Goal: Transaction & Acquisition: Book appointment/travel/reservation

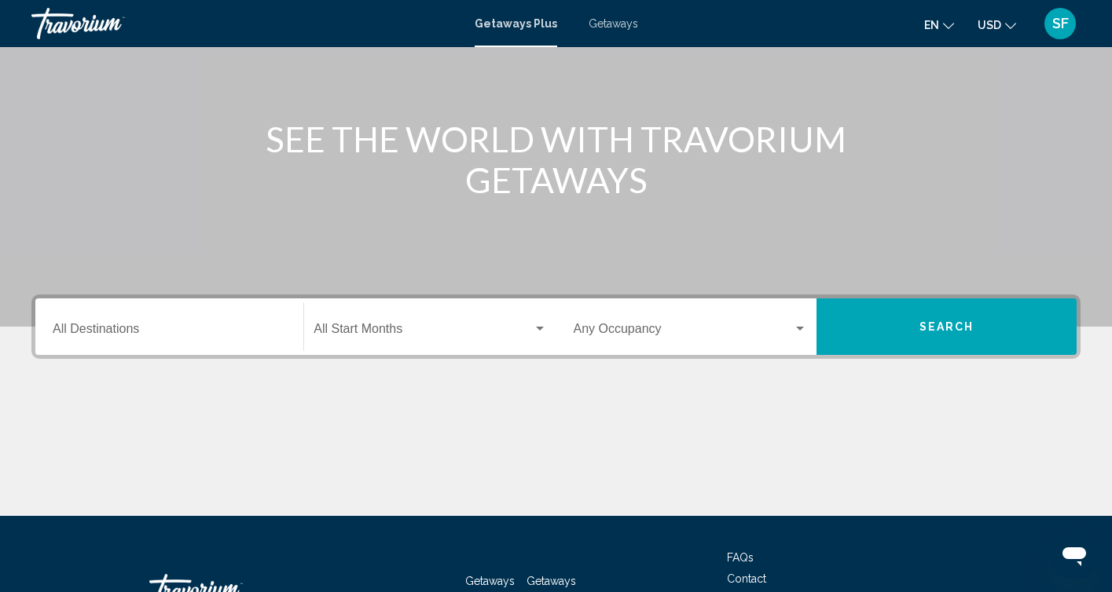
scroll to position [148, 0]
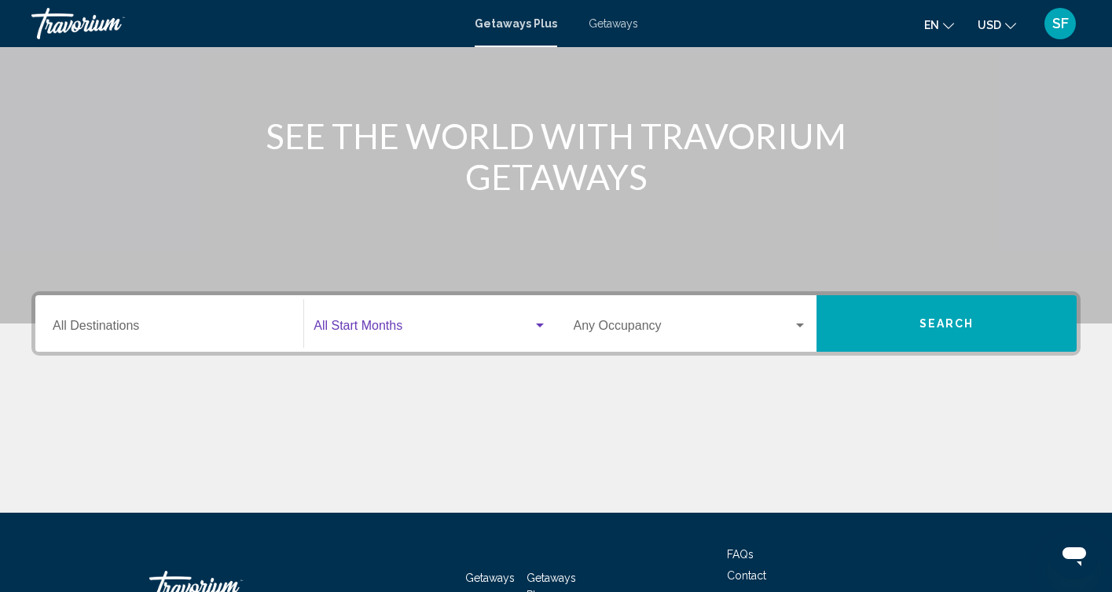
click at [475, 329] on span "Search widget" at bounding box center [422, 329] width 218 height 14
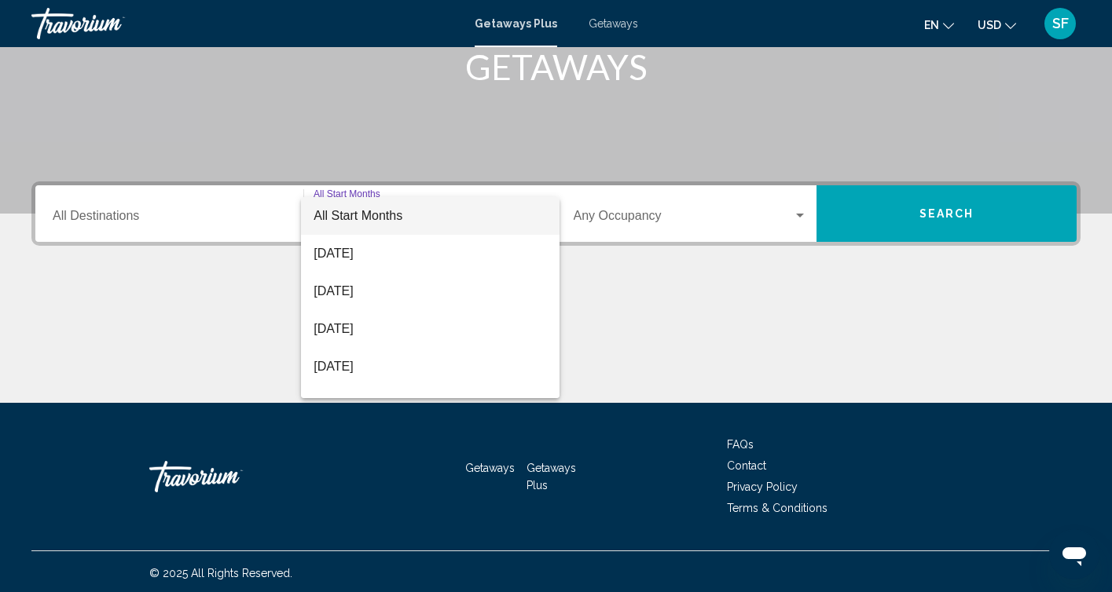
scroll to position [261, 0]
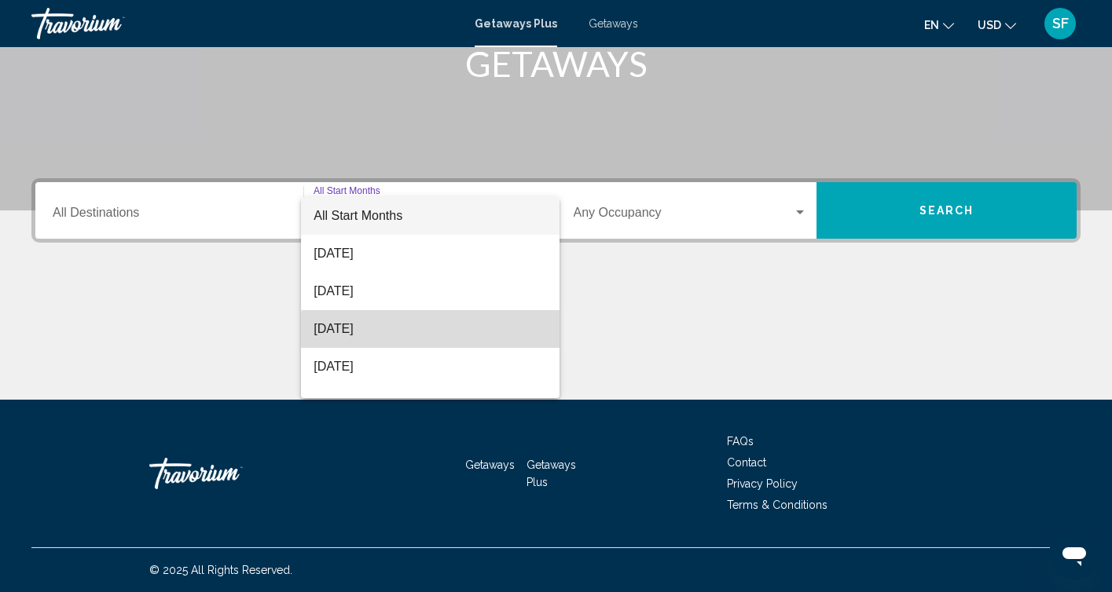
click at [431, 333] on span "[DATE]" at bounding box center [429, 329] width 233 height 38
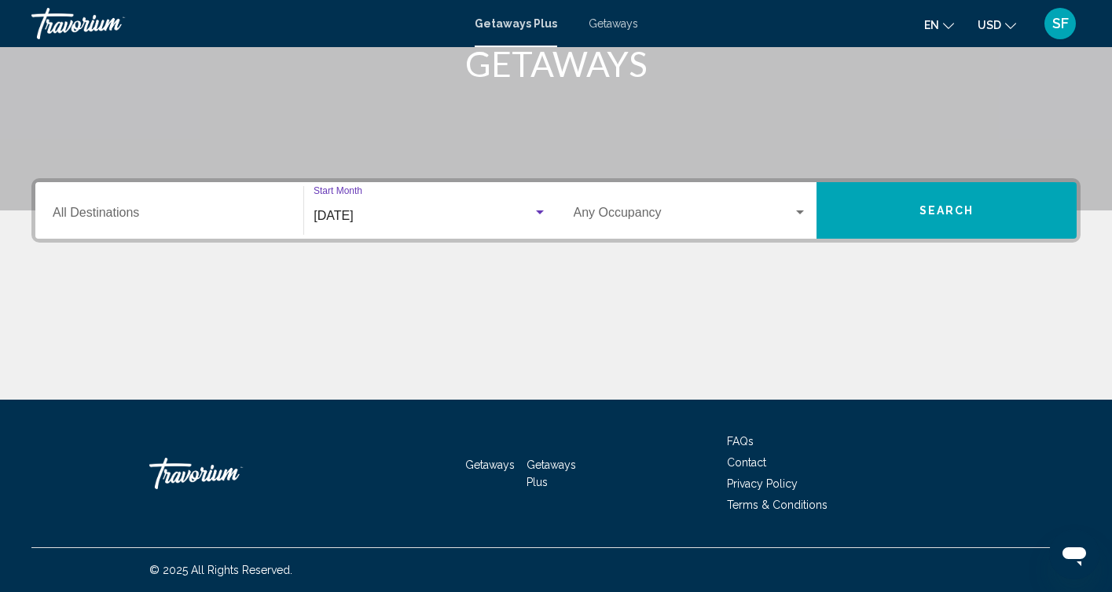
click at [896, 209] on button "Search" at bounding box center [946, 210] width 260 height 57
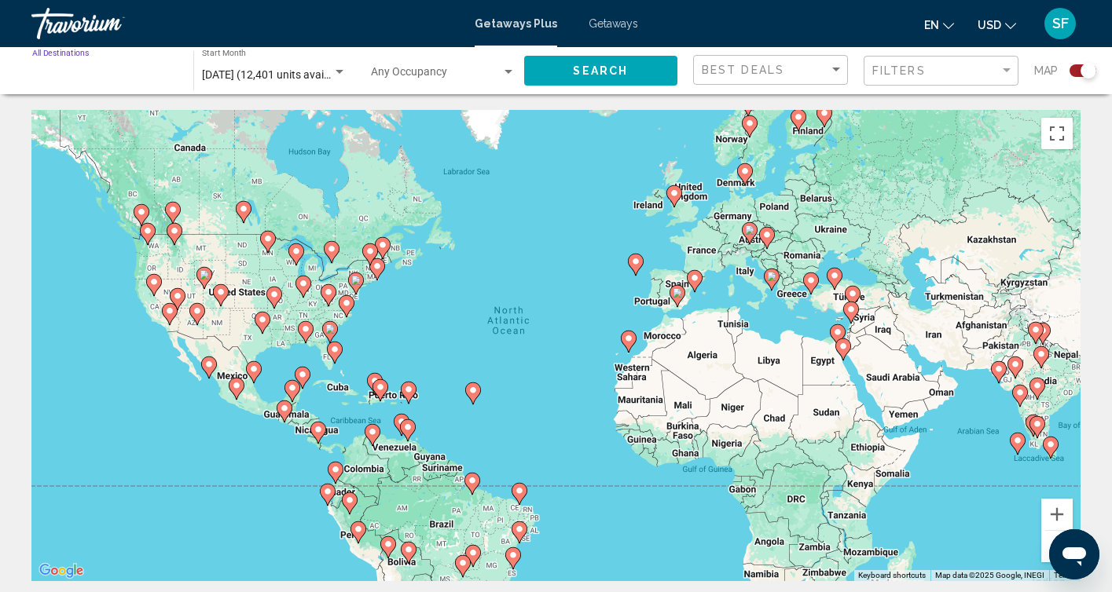
click at [148, 79] on input "Destination All Destinations" at bounding box center [104, 75] width 145 height 13
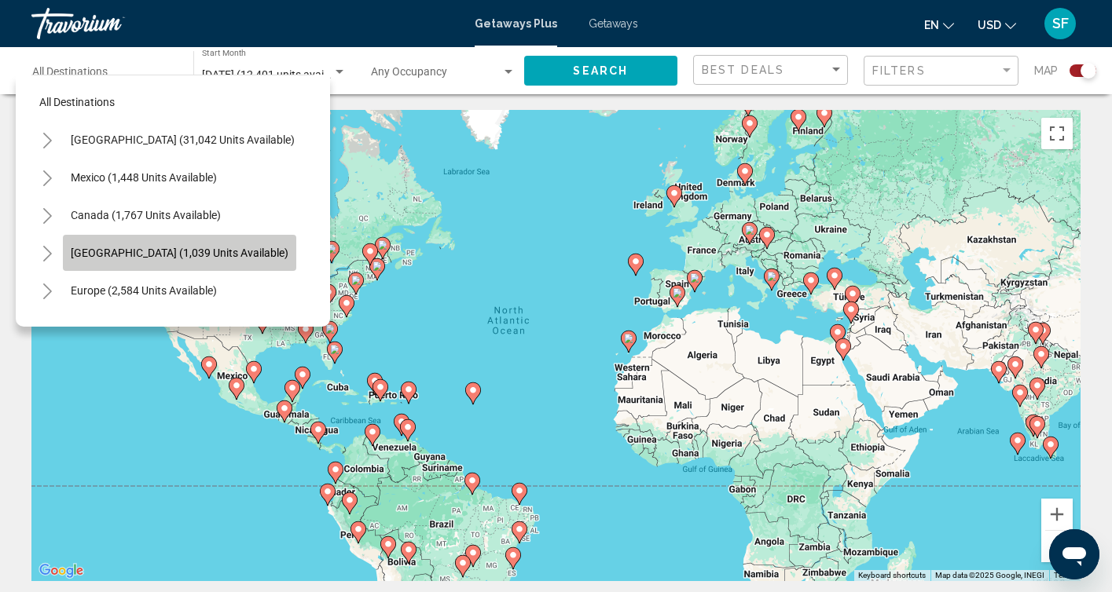
click at [95, 252] on span "[GEOGRAPHIC_DATA] (1,039 units available)" at bounding box center [180, 253] width 218 height 13
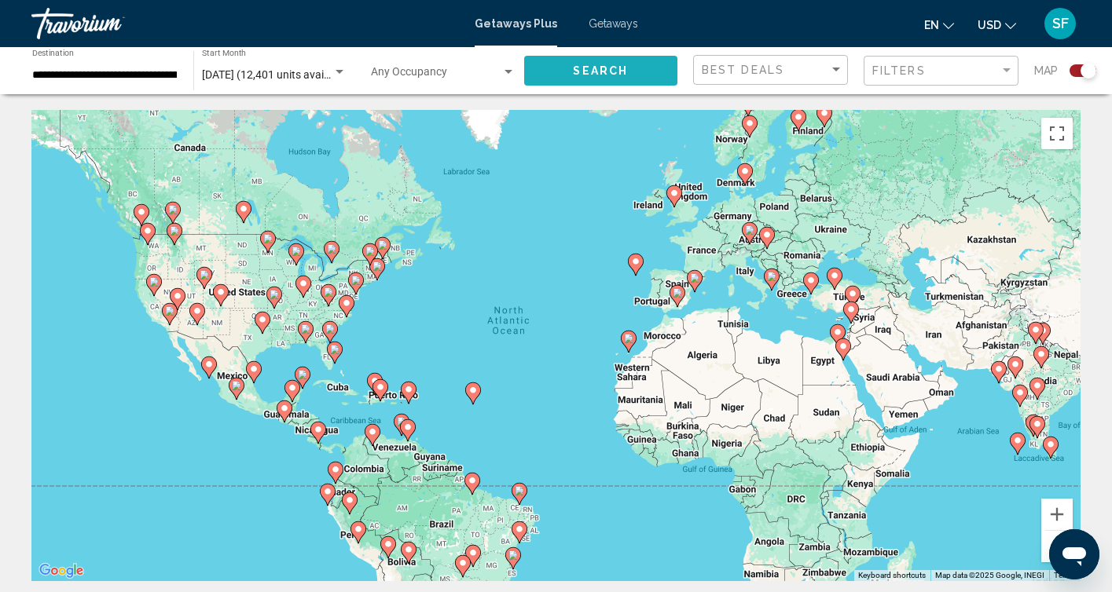
click at [547, 72] on button "Search" at bounding box center [601, 70] width 154 height 29
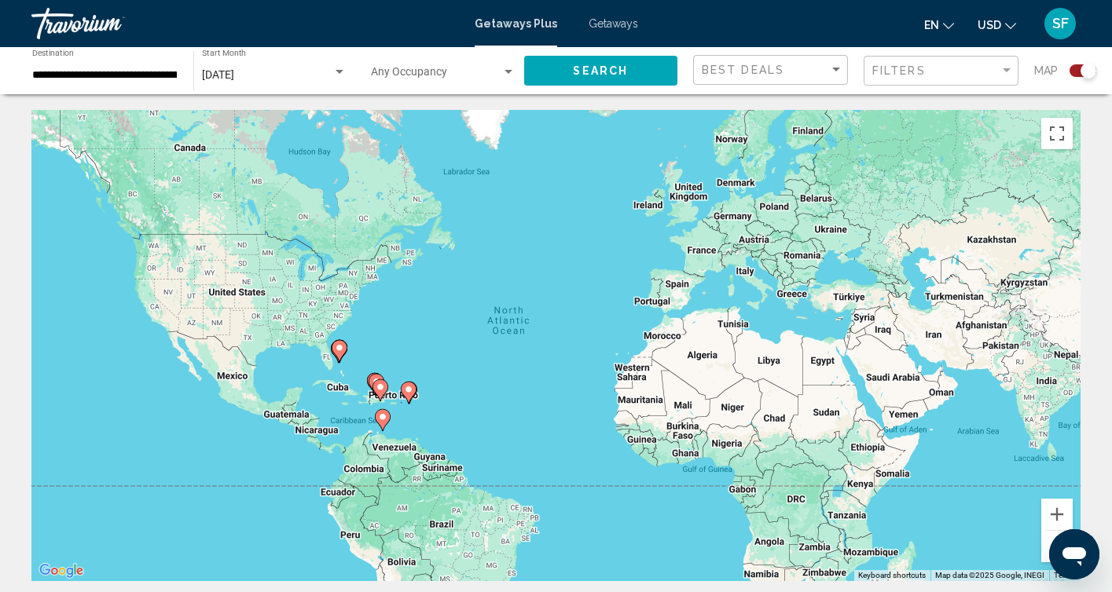
click at [342, 352] on image "Main content" at bounding box center [339, 347] width 9 height 9
type input "**********"
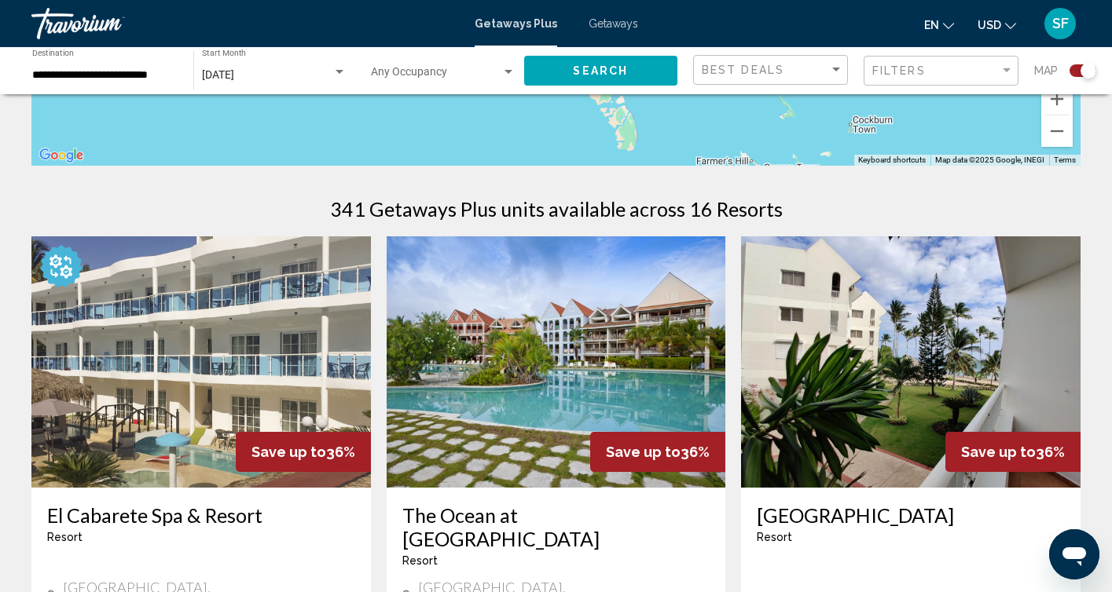
scroll to position [409, 0]
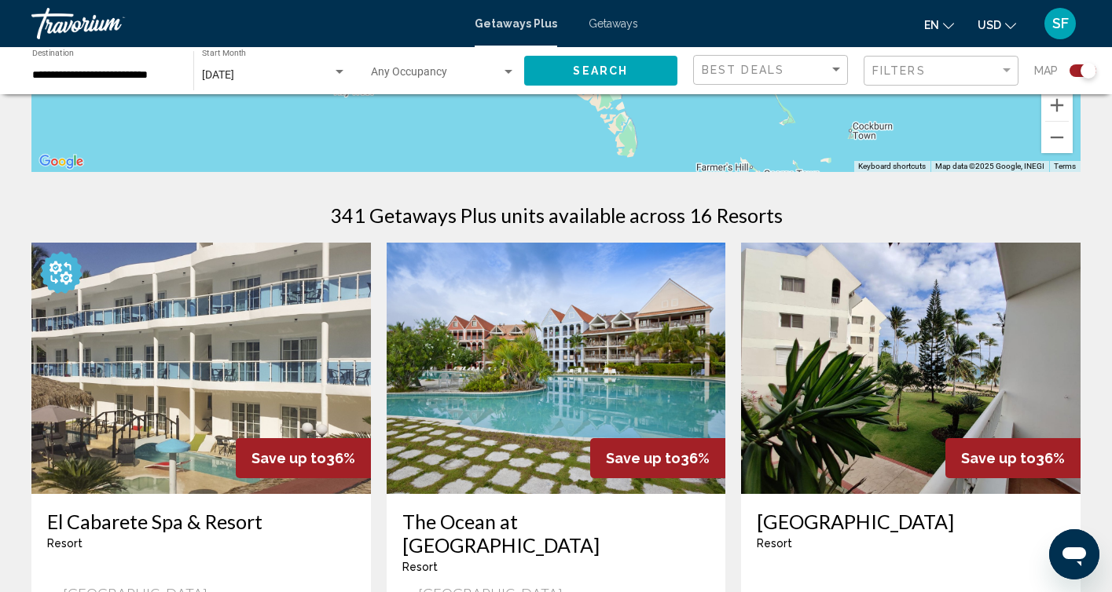
click at [666, 328] on img "Main content" at bounding box center [556, 368] width 339 height 251
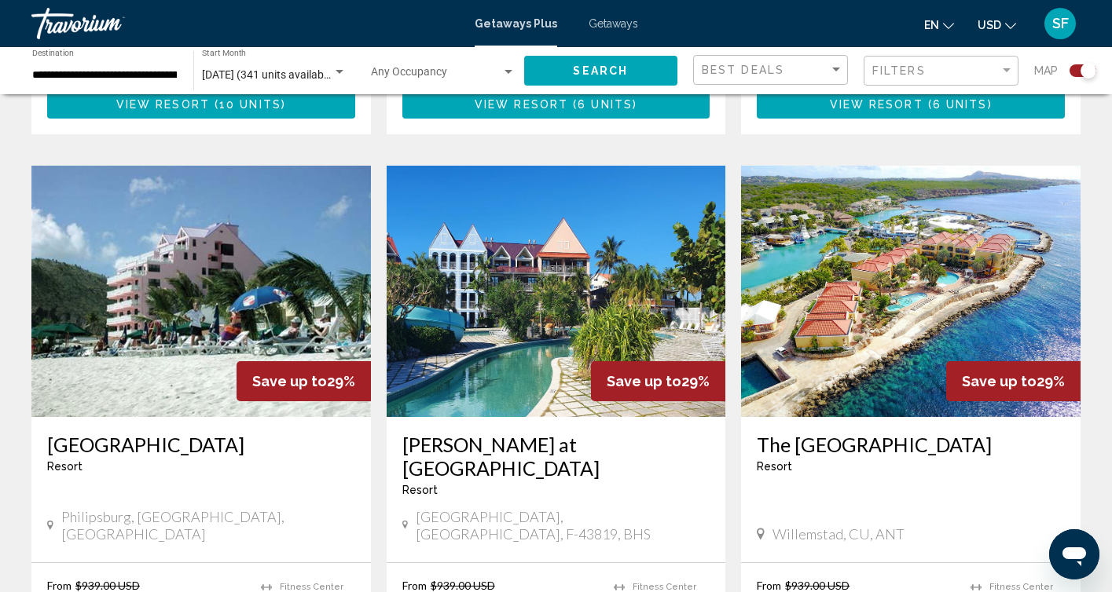
scroll to position [2169, 0]
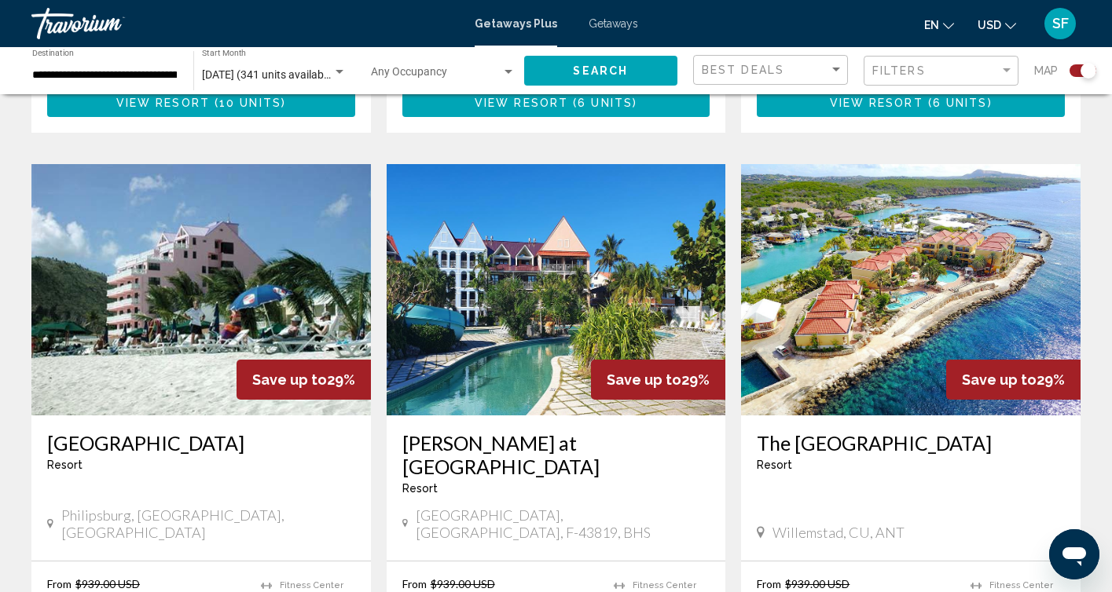
click at [884, 220] on img "Main content" at bounding box center [910, 289] width 339 height 251
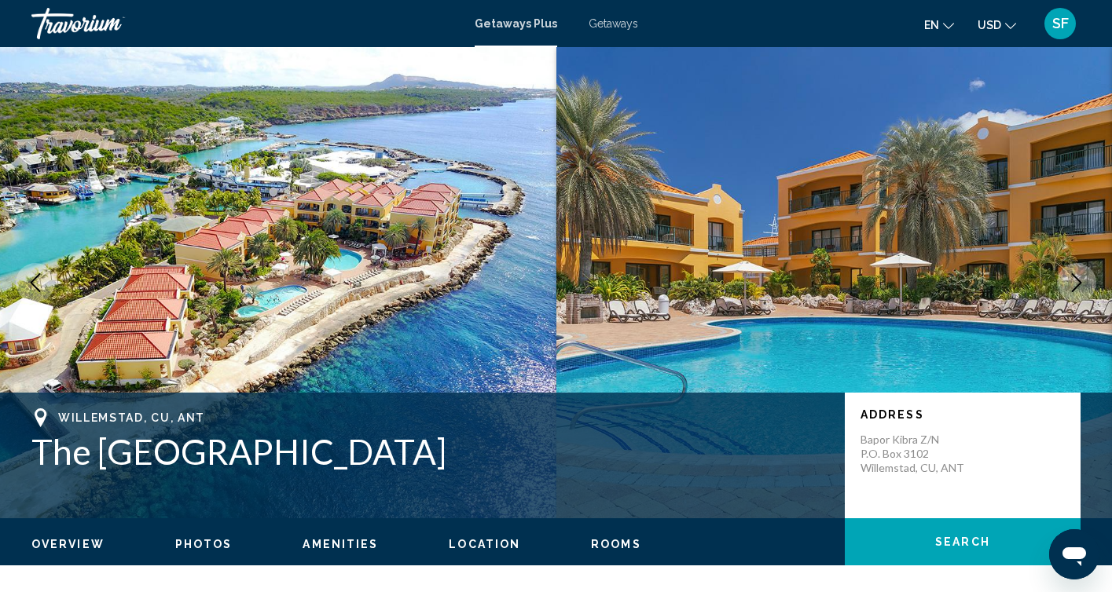
click at [1085, 278] on icon "Next image" at bounding box center [1076, 282] width 19 height 19
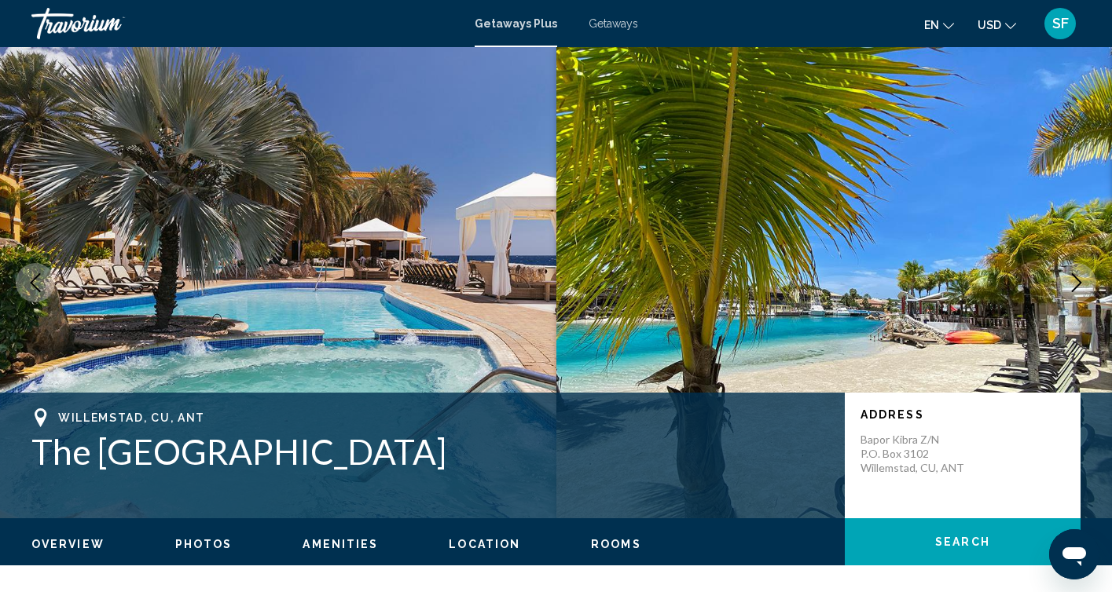
click at [1085, 278] on icon "Next image" at bounding box center [1076, 282] width 19 height 19
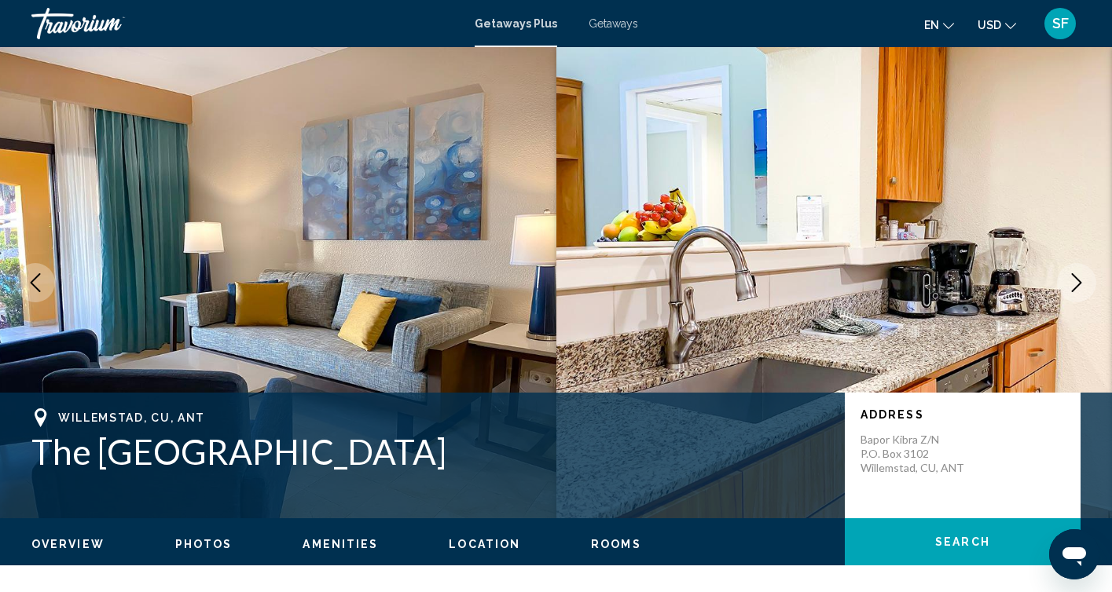
click at [1085, 278] on icon "Next image" at bounding box center [1076, 282] width 19 height 19
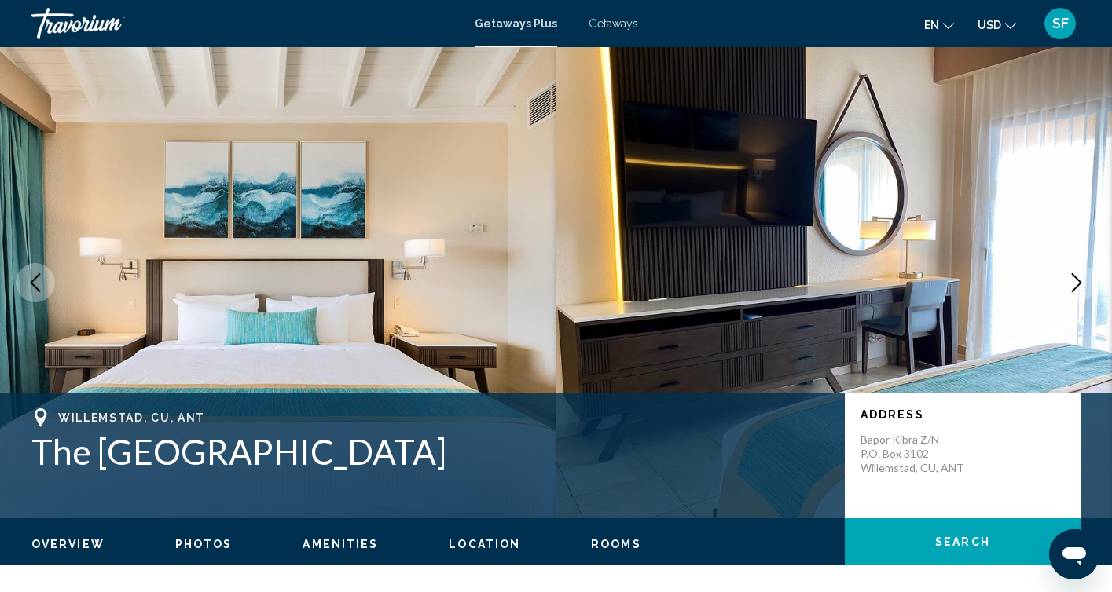
click at [1085, 278] on icon "Next image" at bounding box center [1076, 282] width 19 height 19
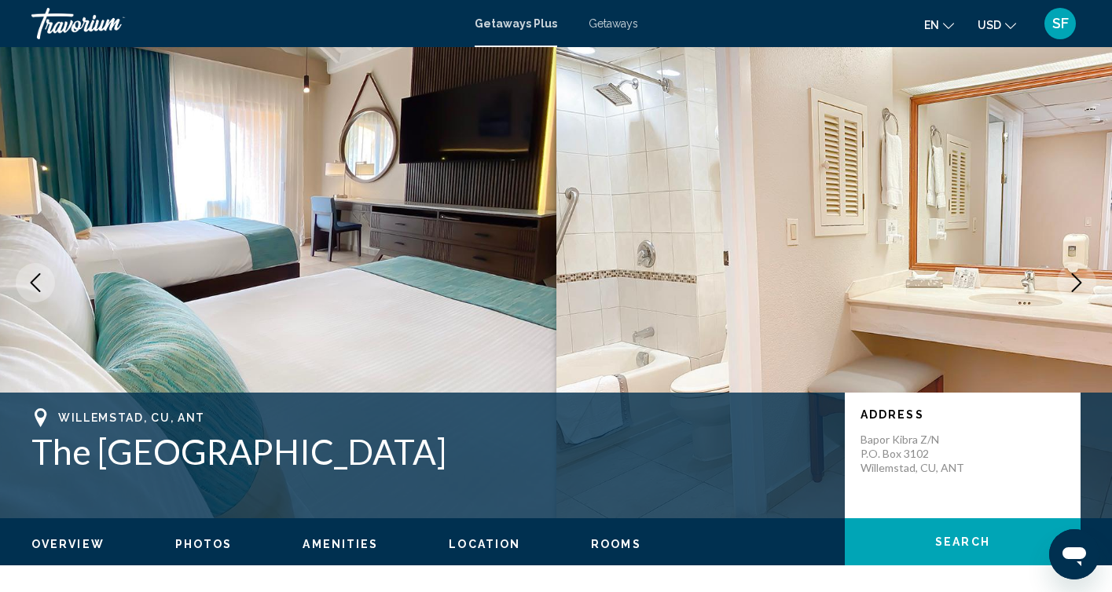
click at [1085, 278] on icon "Next image" at bounding box center [1076, 282] width 19 height 19
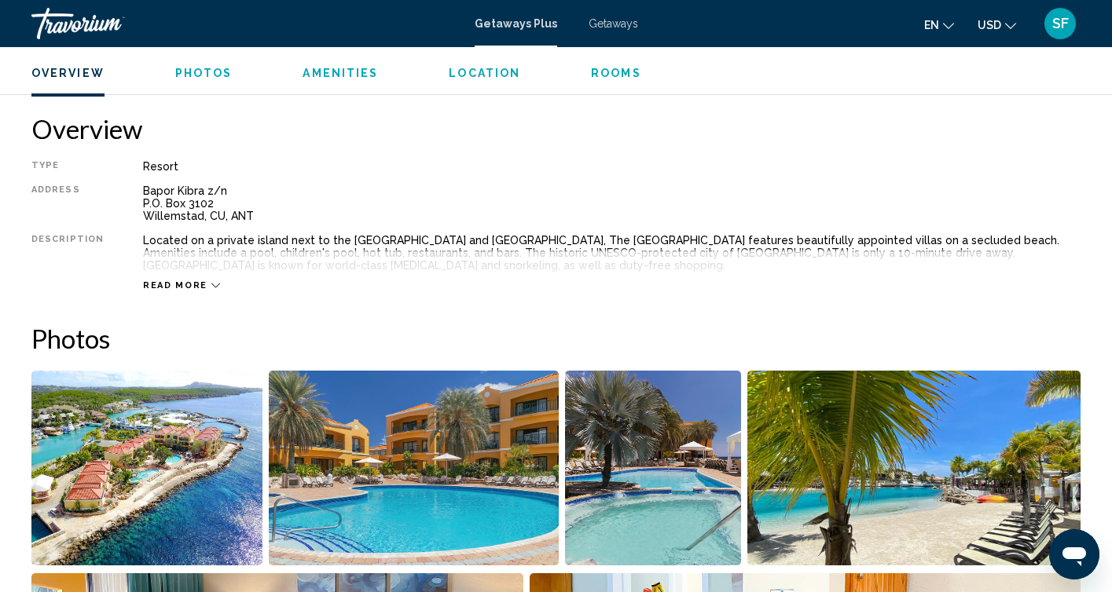
scroll to position [485, 0]
click at [181, 284] on span "Read more" at bounding box center [175, 285] width 64 height 10
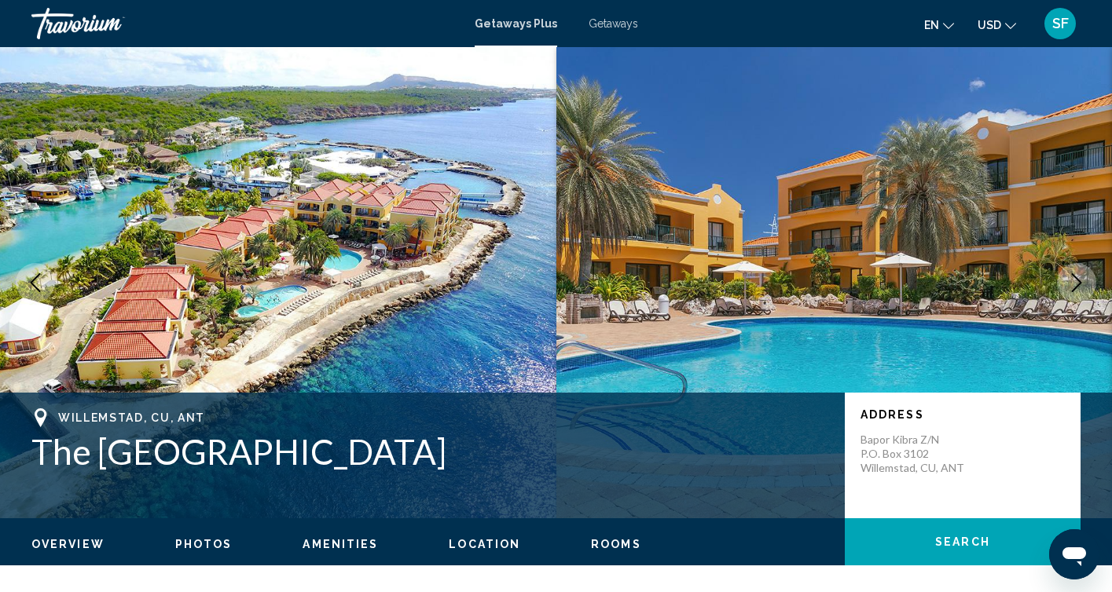
scroll to position [0, 0]
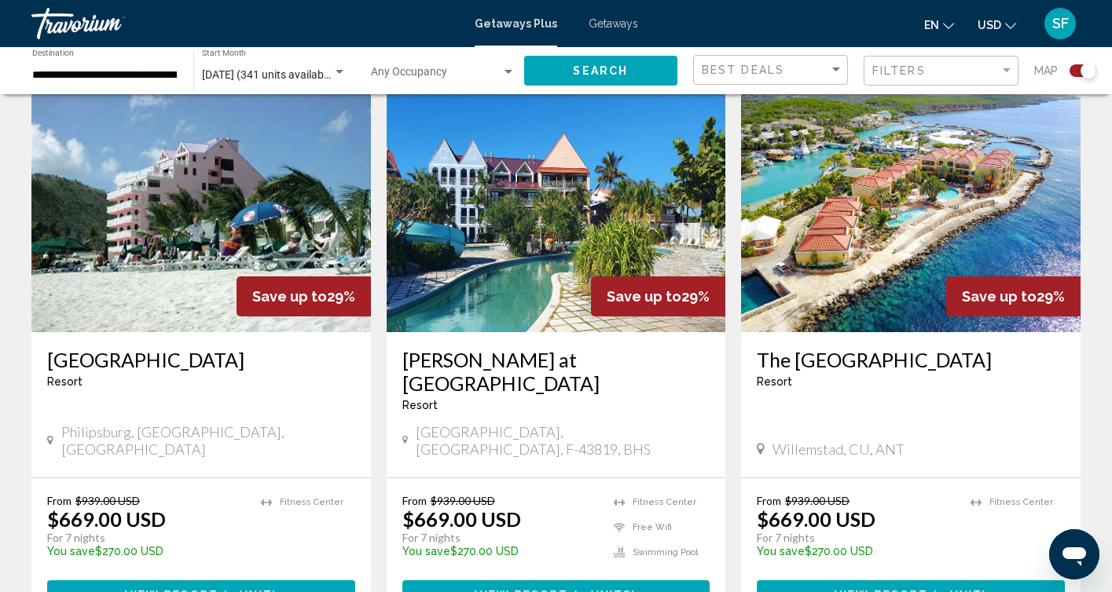
scroll to position [2237, 0]
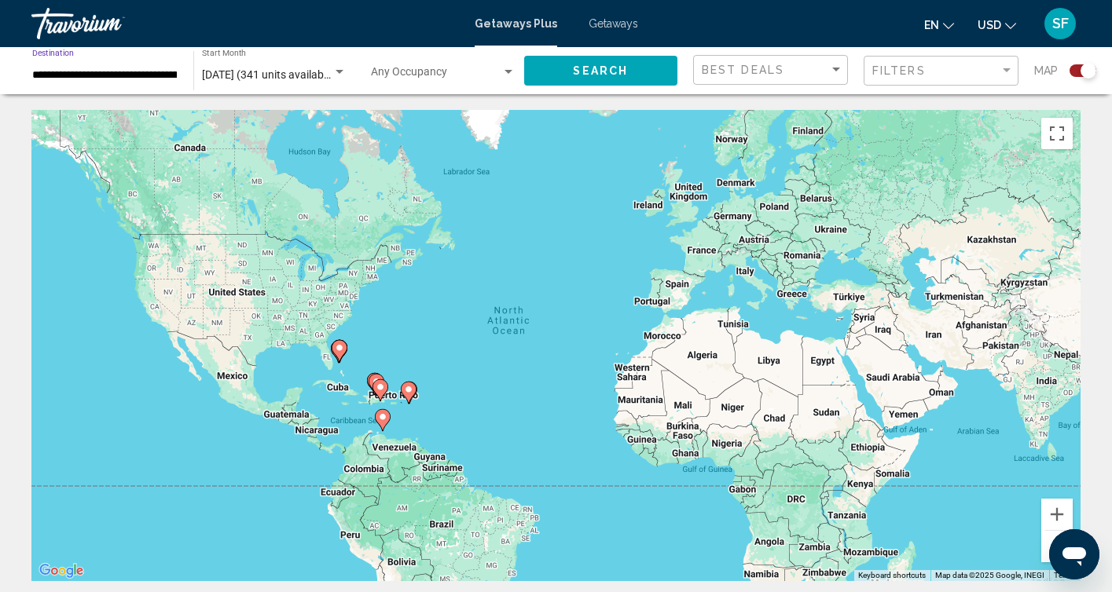
click at [140, 73] on input "**********" at bounding box center [104, 75] width 145 height 13
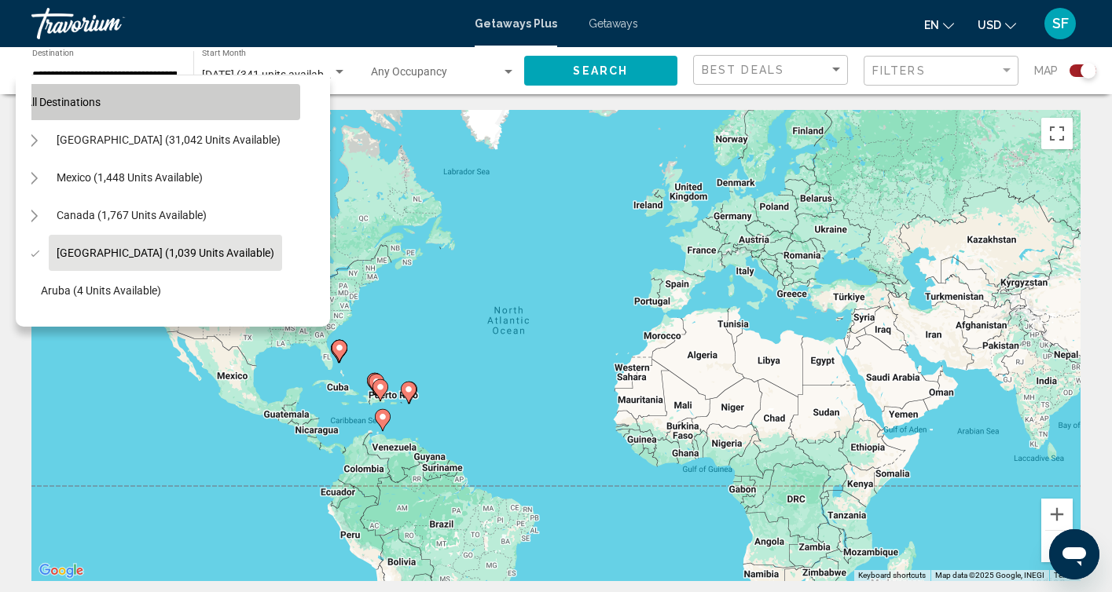
click at [62, 103] on span "All destinations" at bounding box center [62, 102] width 75 height 13
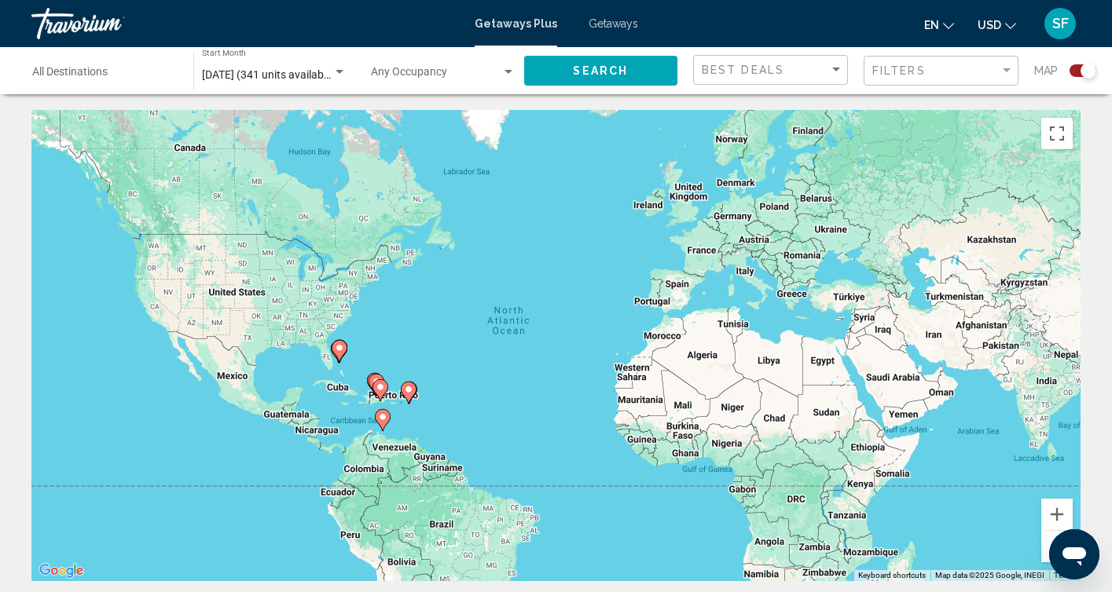
click at [624, 72] on span "Search" at bounding box center [600, 71] width 55 height 13
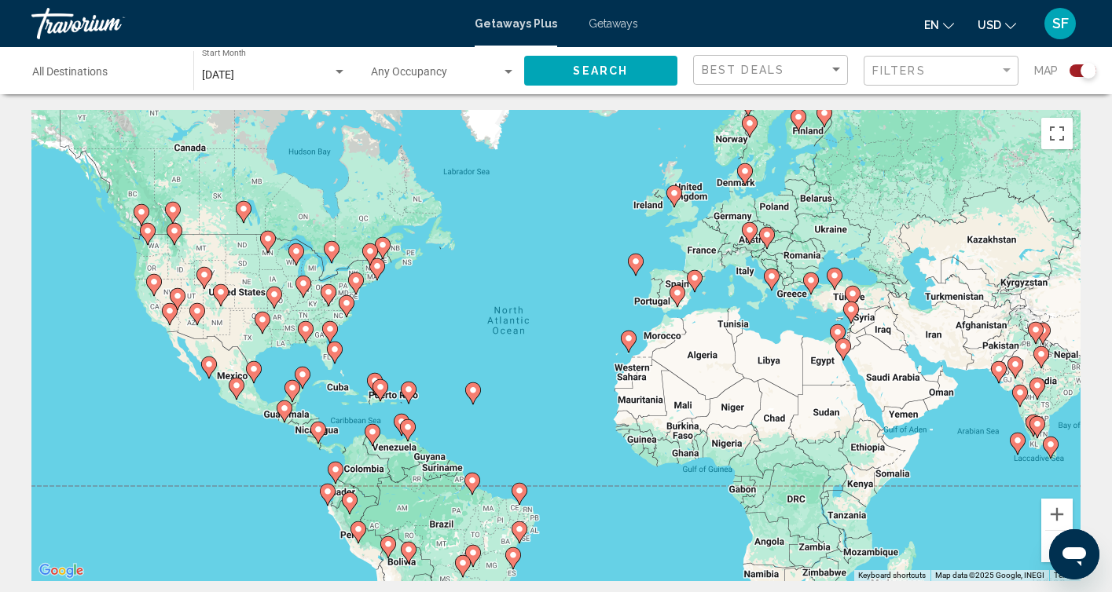
click at [141, 79] on input "Destination All Destinations" at bounding box center [104, 75] width 145 height 13
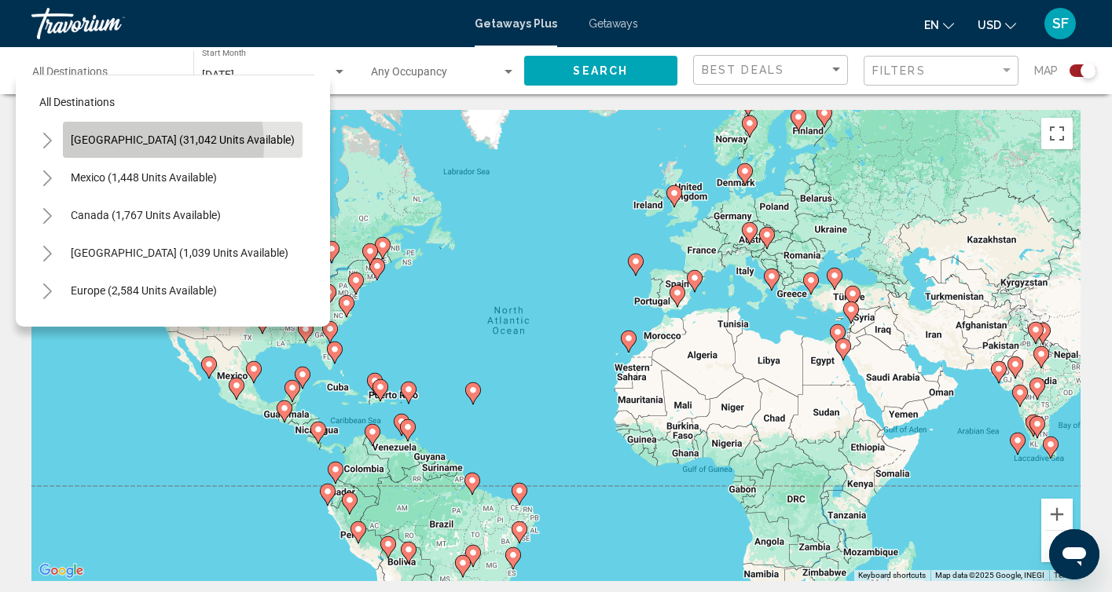
click at [119, 145] on span "[GEOGRAPHIC_DATA] (31,042 units available)" at bounding box center [183, 140] width 224 height 13
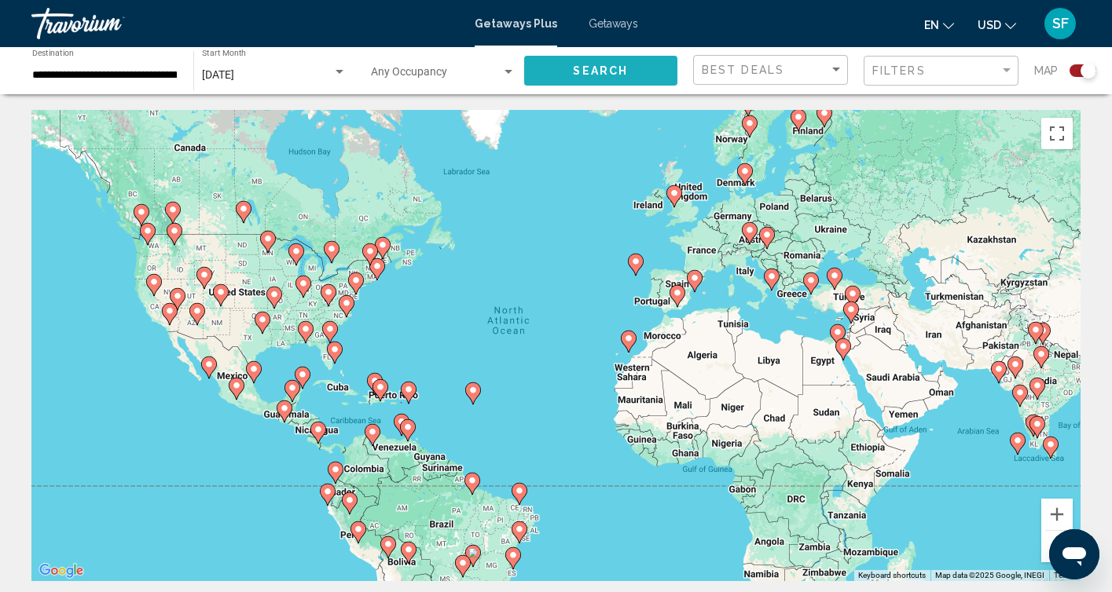
click at [603, 70] on span "Search" at bounding box center [600, 71] width 55 height 13
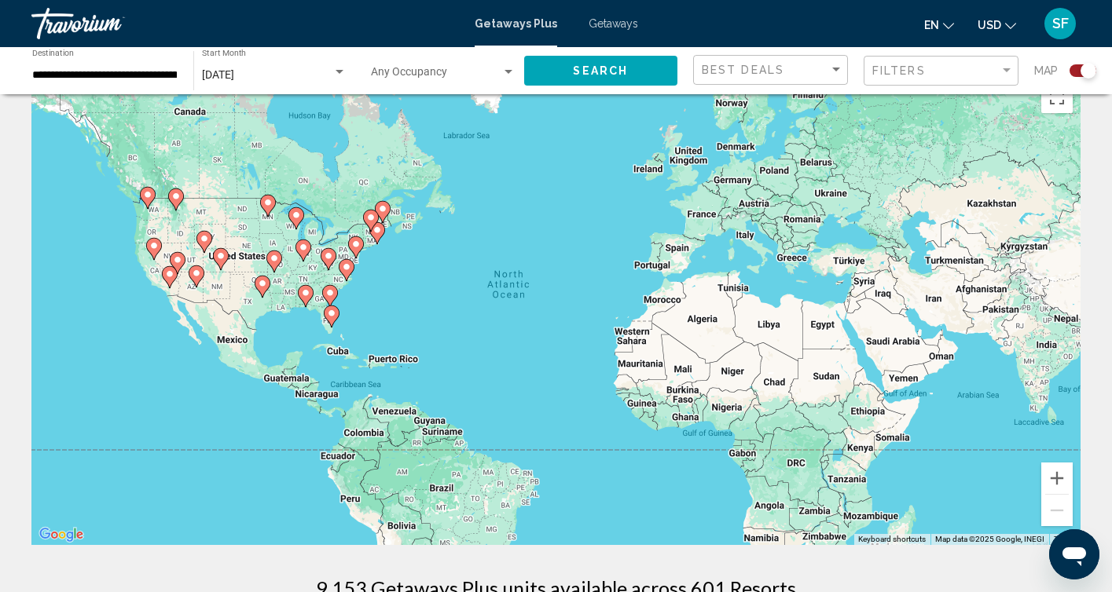
scroll to position [32, 0]
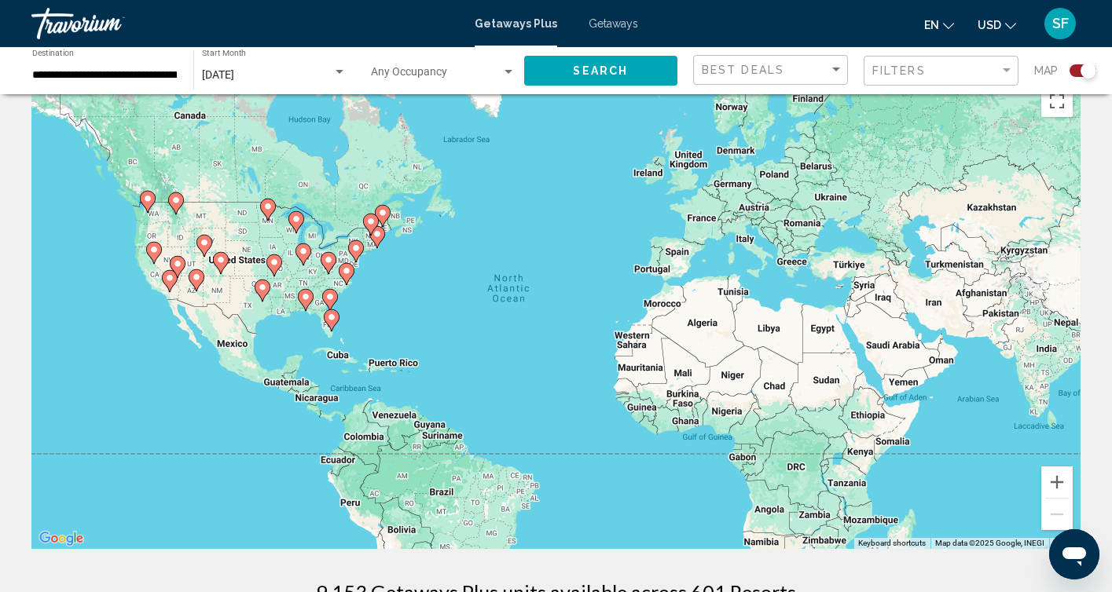
click at [331, 313] on image "Main content" at bounding box center [331, 317] width 9 height 9
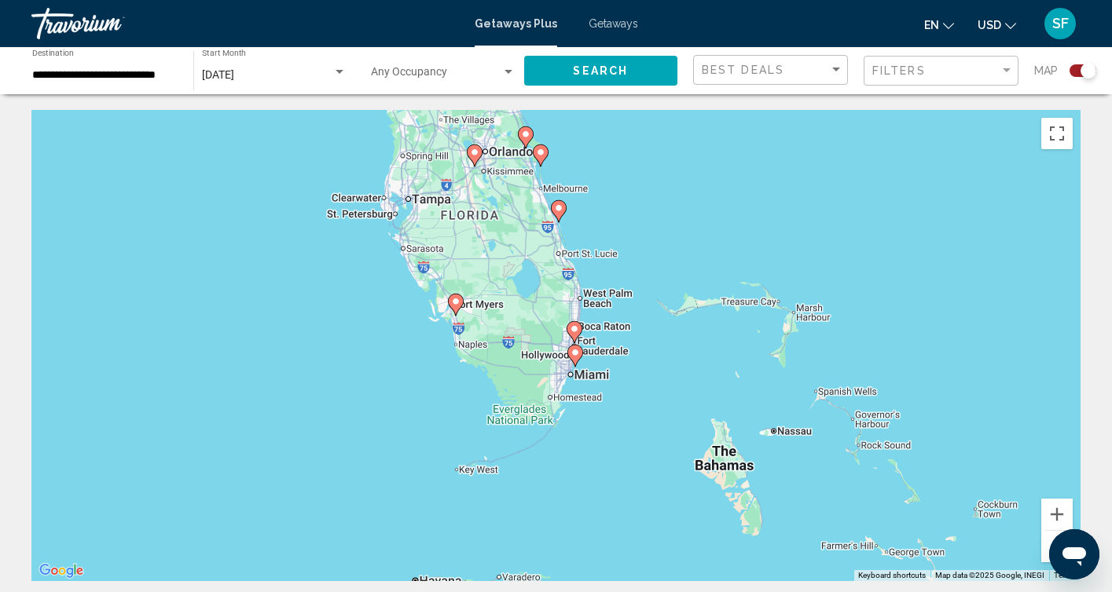
scroll to position [0, 0]
click at [93, 75] on input "**********" at bounding box center [104, 75] width 145 height 13
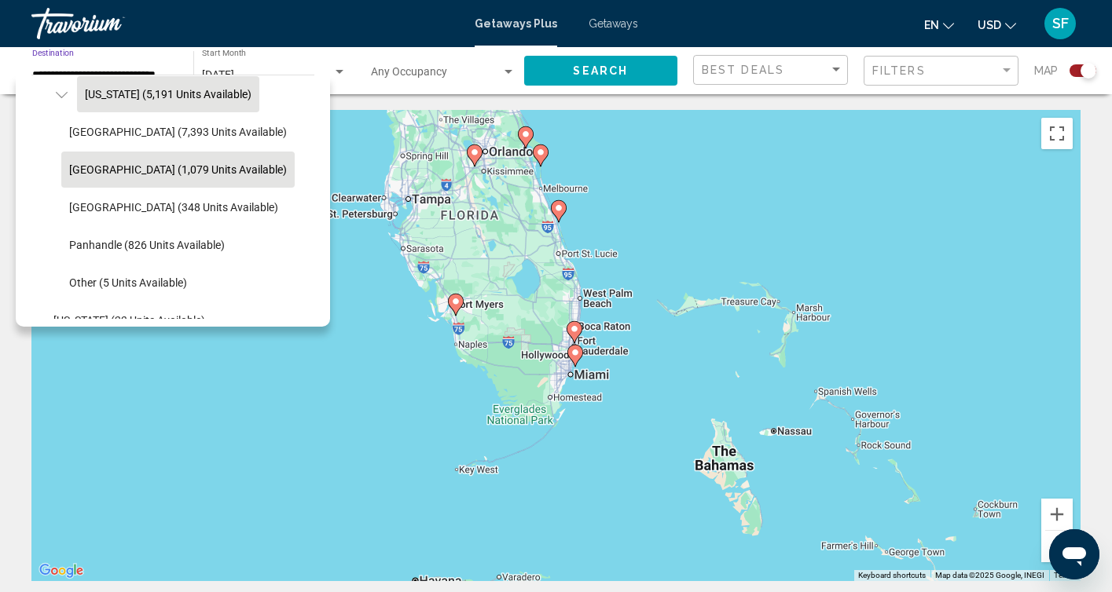
scroll to position [235, 2]
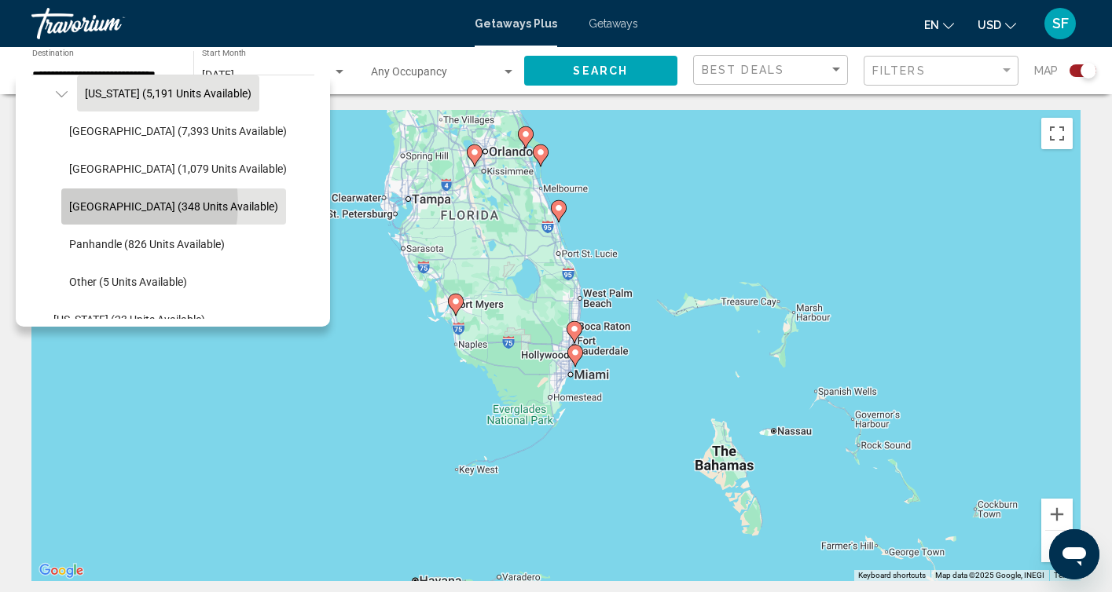
click at [93, 204] on span "[GEOGRAPHIC_DATA] (348 units available)" at bounding box center [173, 206] width 209 height 13
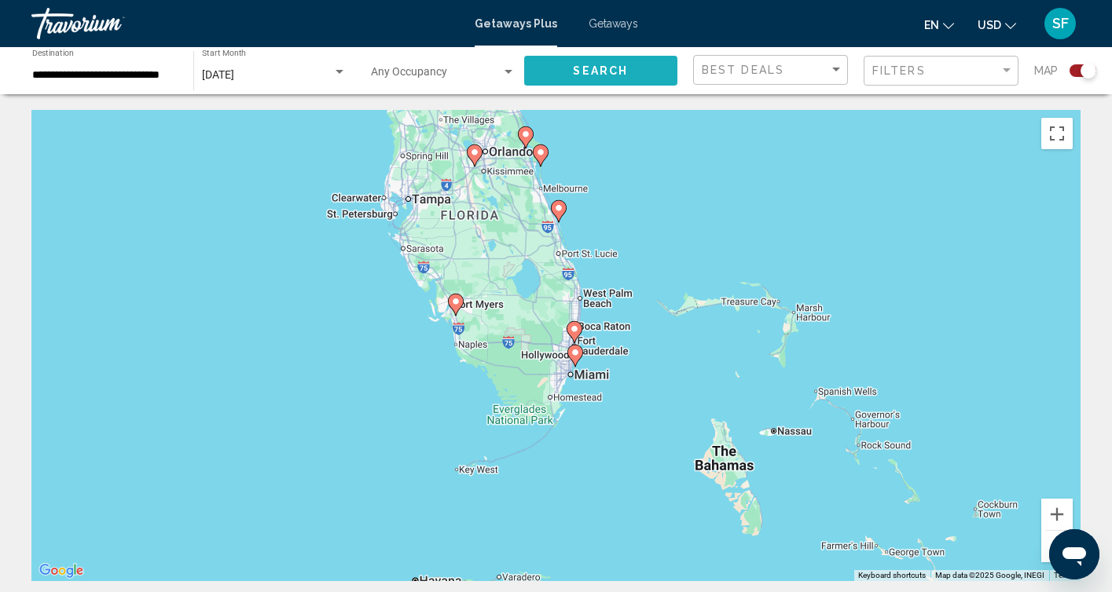
click at [577, 74] on span "Search" at bounding box center [600, 71] width 55 height 13
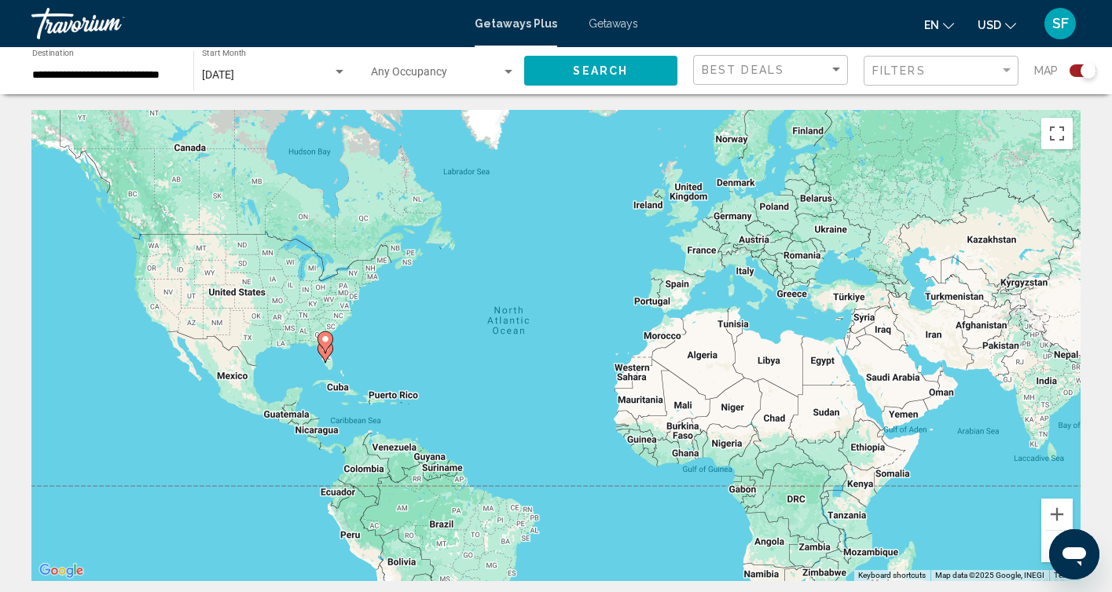
click at [326, 344] on icon "Main content" at bounding box center [324, 342] width 14 height 20
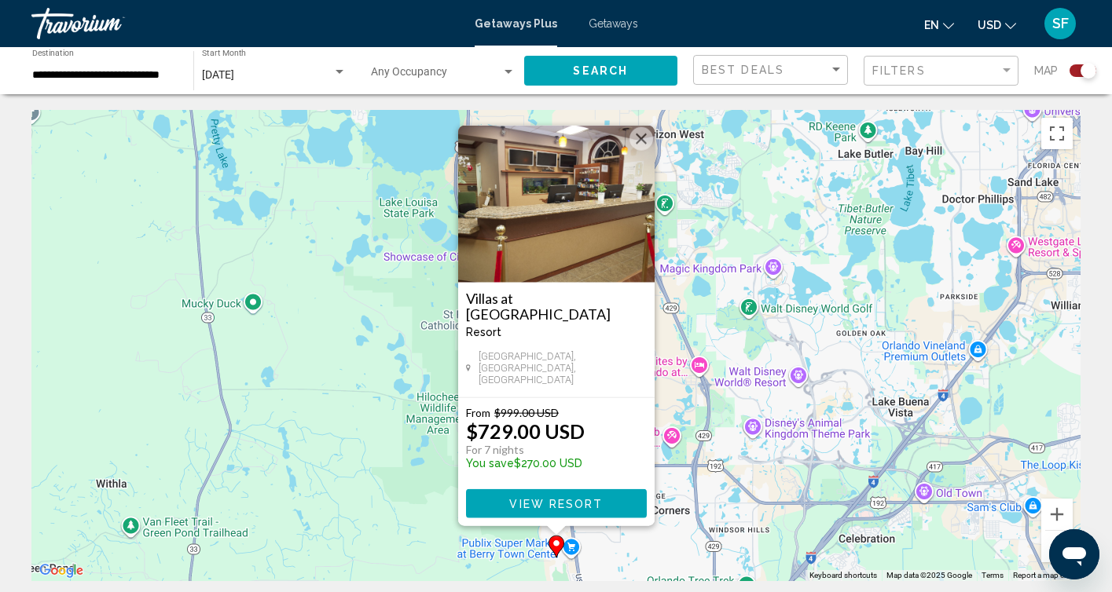
click at [82, 67] on div "**********" at bounding box center [104, 70] width 145 height 43
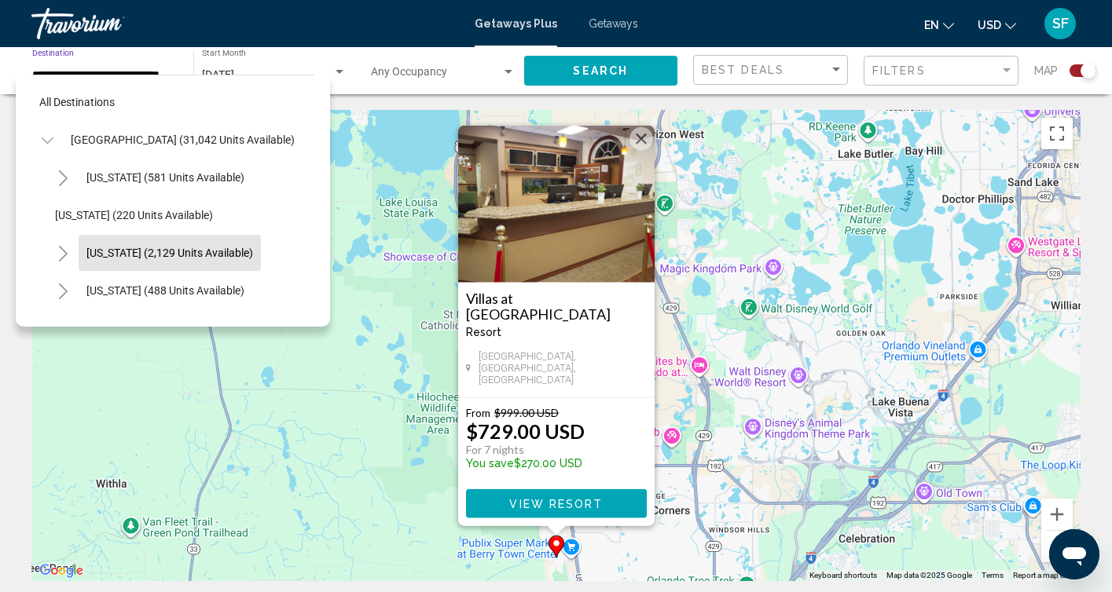
click at [89, 251] on span "[US_STATE] (2,129 units available)" at bounding box center [169, 253] width 167 height 13
type input "**********"
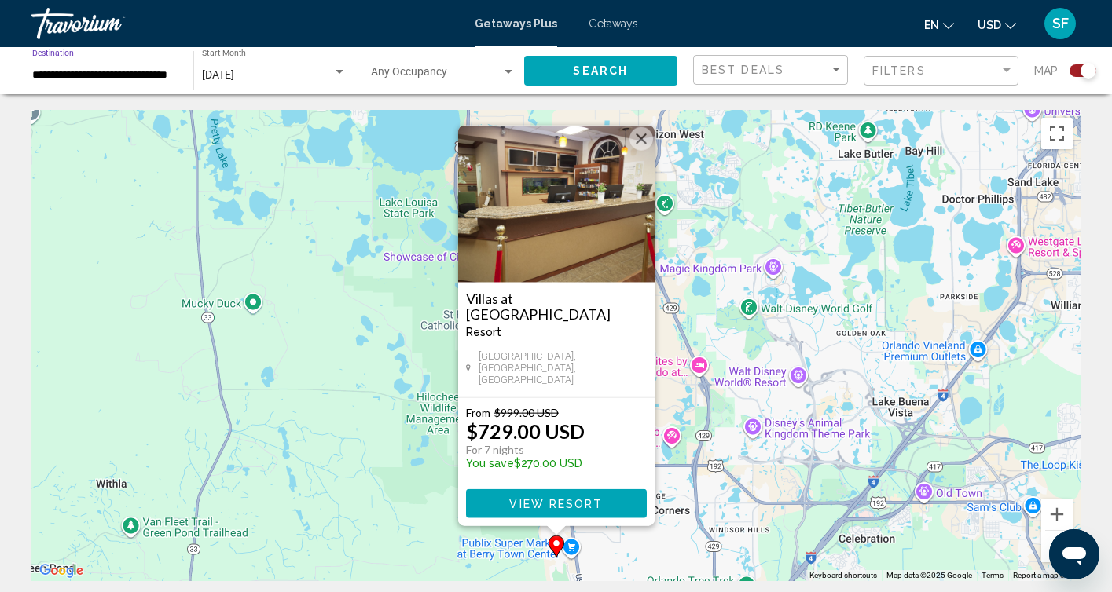
click at [614, 68] on span "Search" at bounding box center [600, 71] width 55 height 13
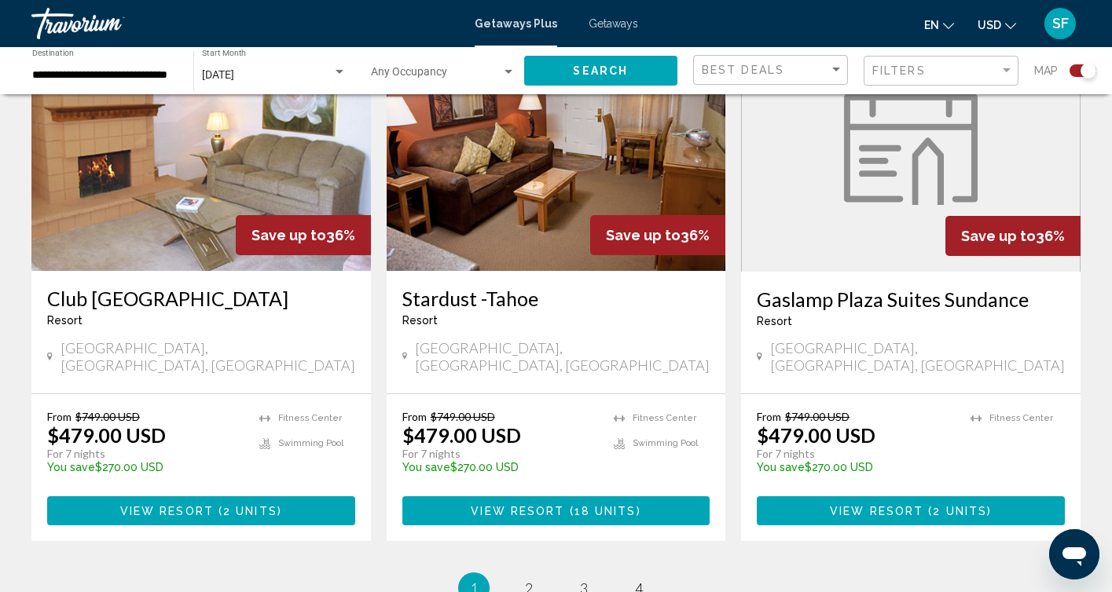
scroll to position [2385, 0]
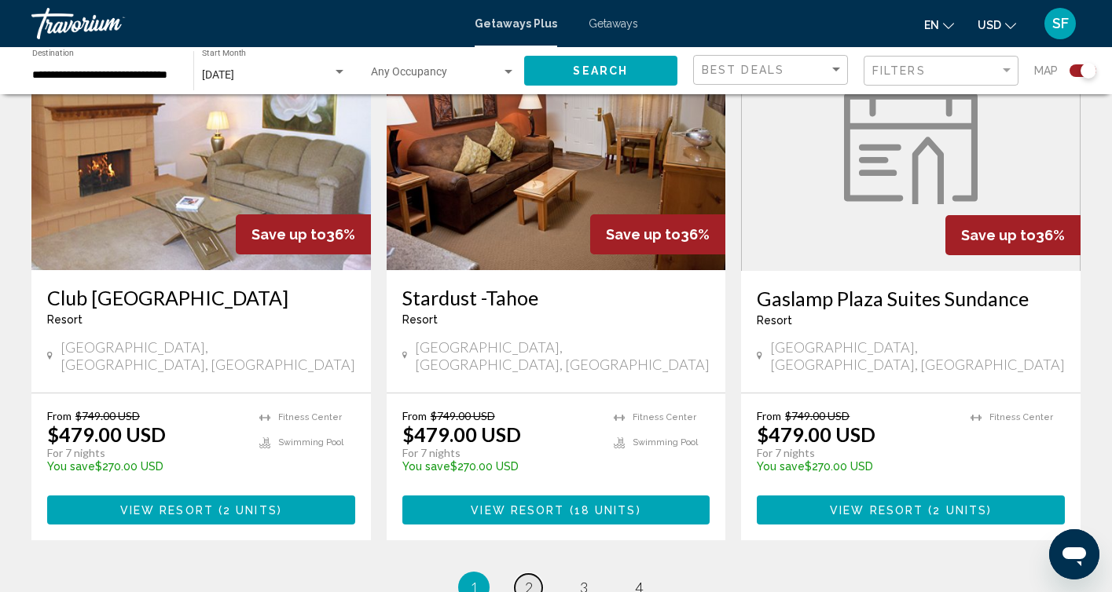
click at [526, 579] on span "2" at bounding box center [529, 587] width 8 height 17
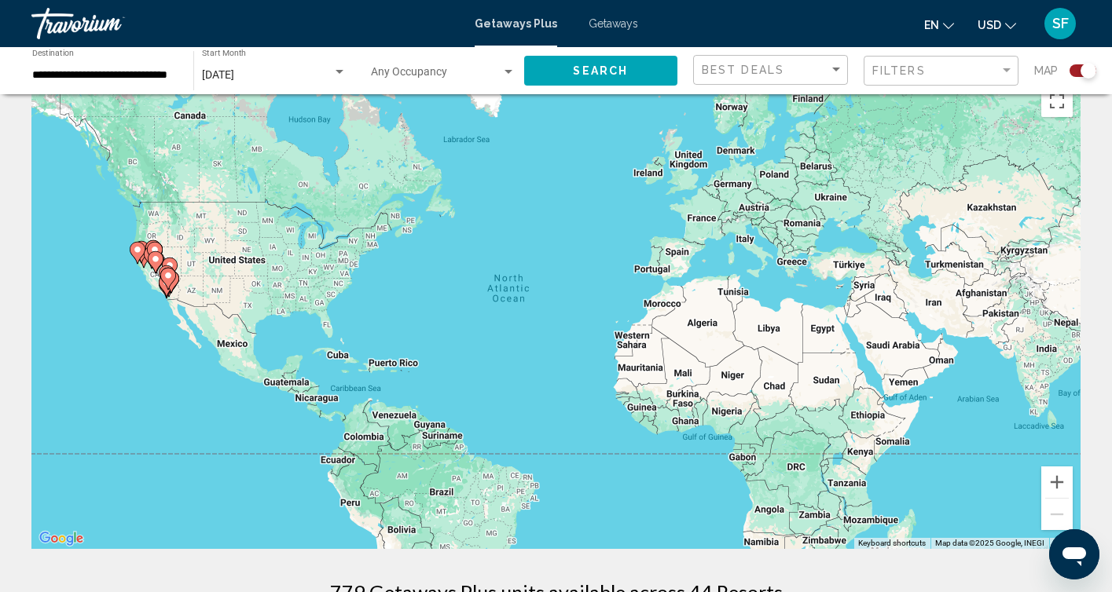
scroll to position [33, 0]
click at [101, 75] on input "**********" at bounding box center [104, 75] width 145 height 13
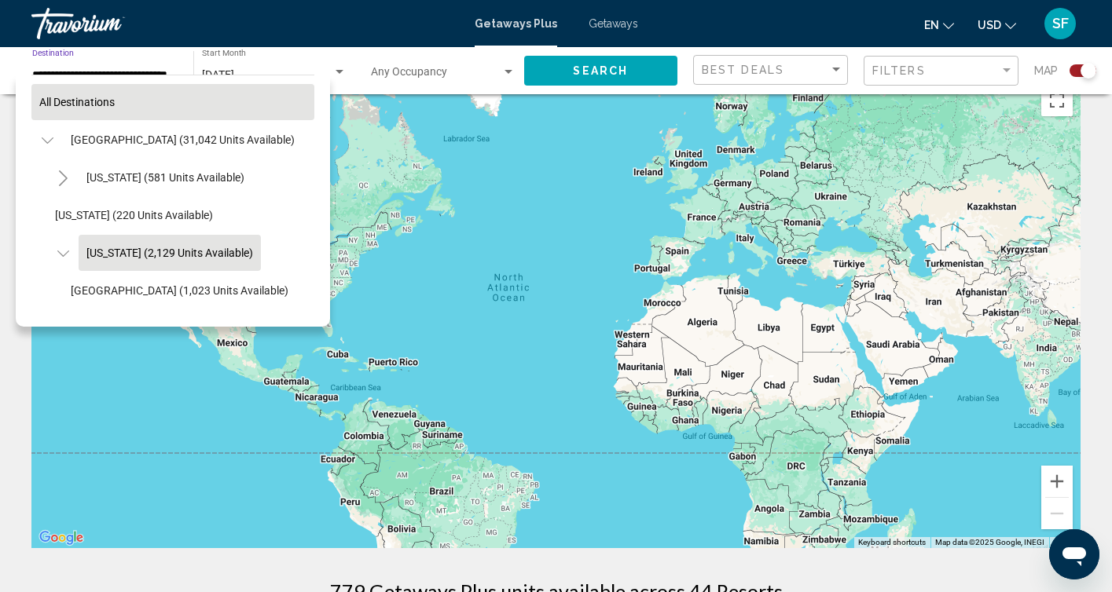
scroll to position [0, 0]
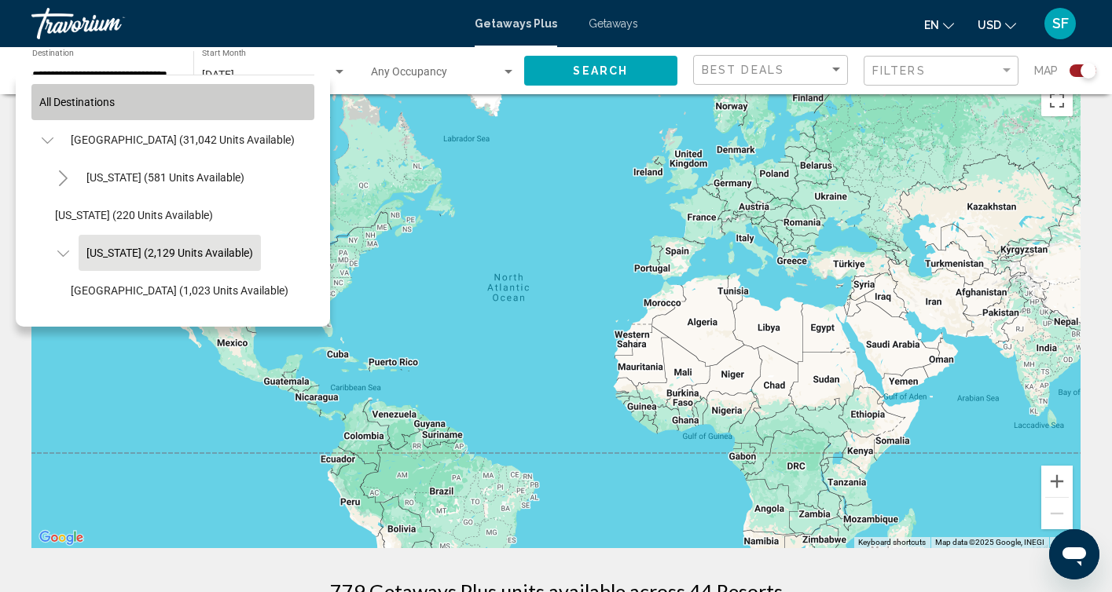
click at [104, 105] on span "All destinations" at bounding box center [76, 102] width 75 height 13
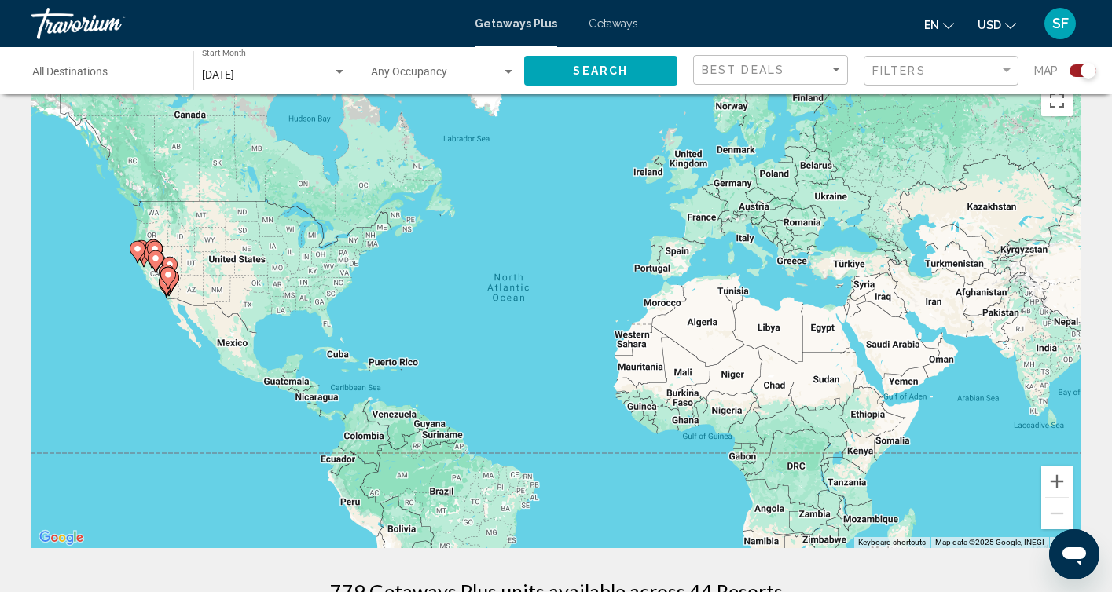
click at [633, 73] on button "Search" at bounding box center [601, 70] width 154 height 29
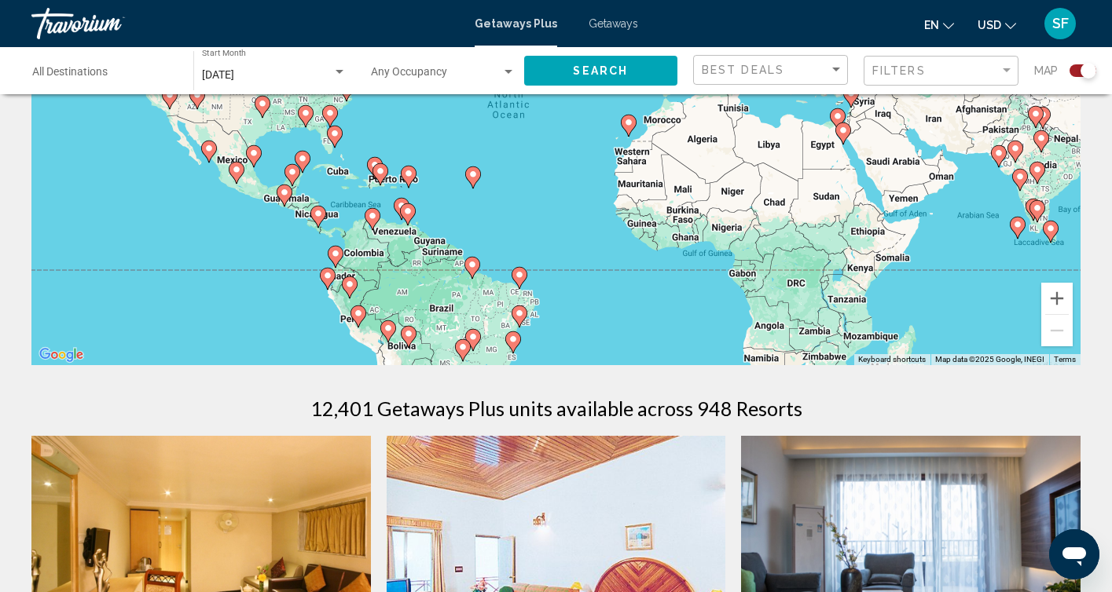
scroll to position [212, 0]
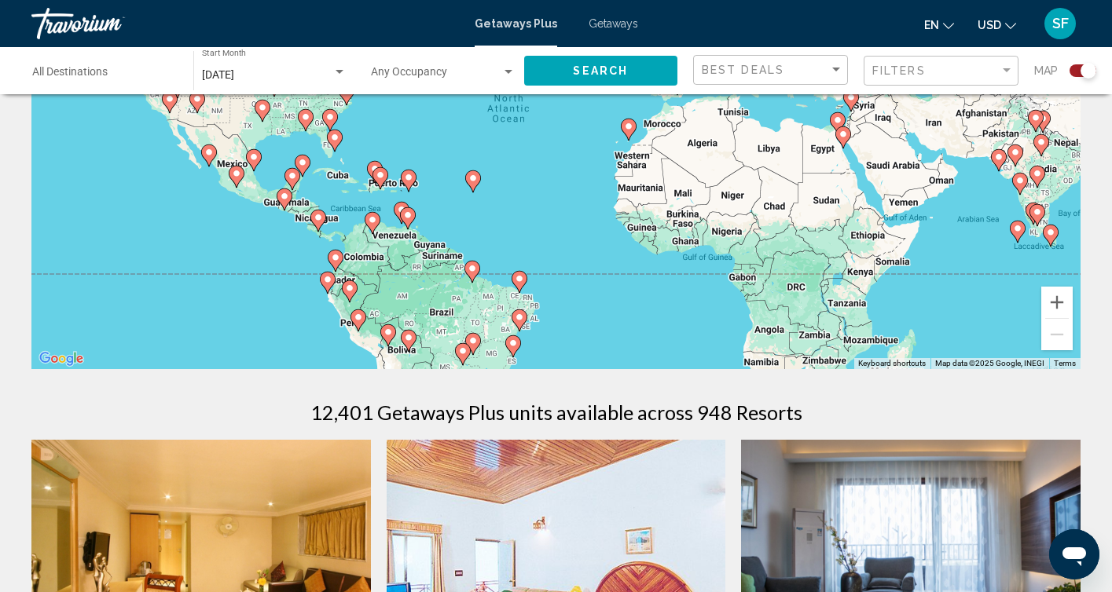
click at [163, 79] on input "Destination All Destinations" at bounding box center [104, 75] width 145 height 13
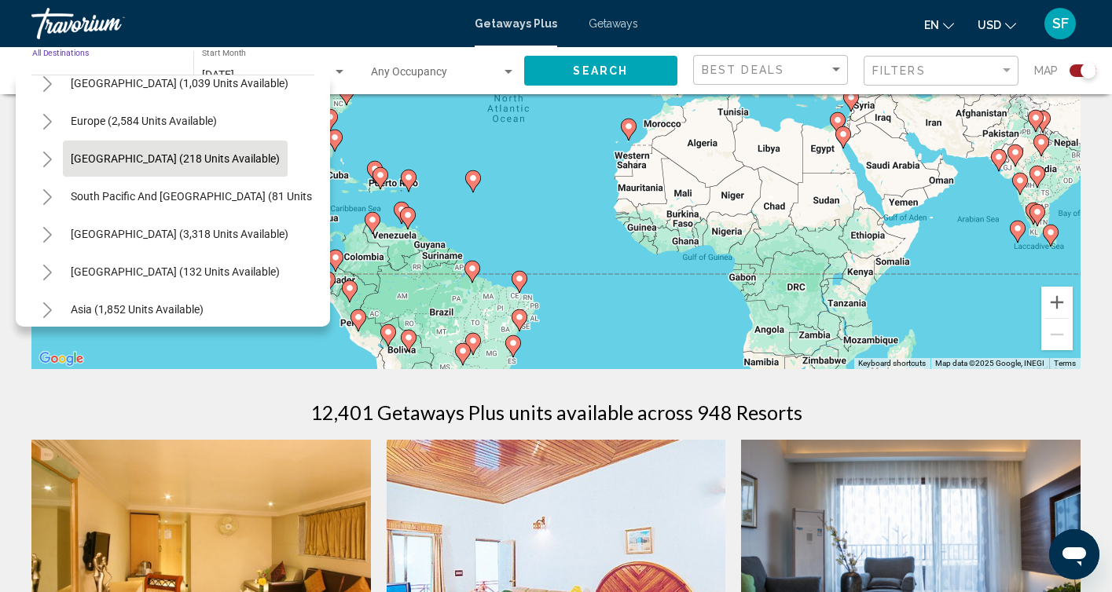
scroll to position [170, 0]
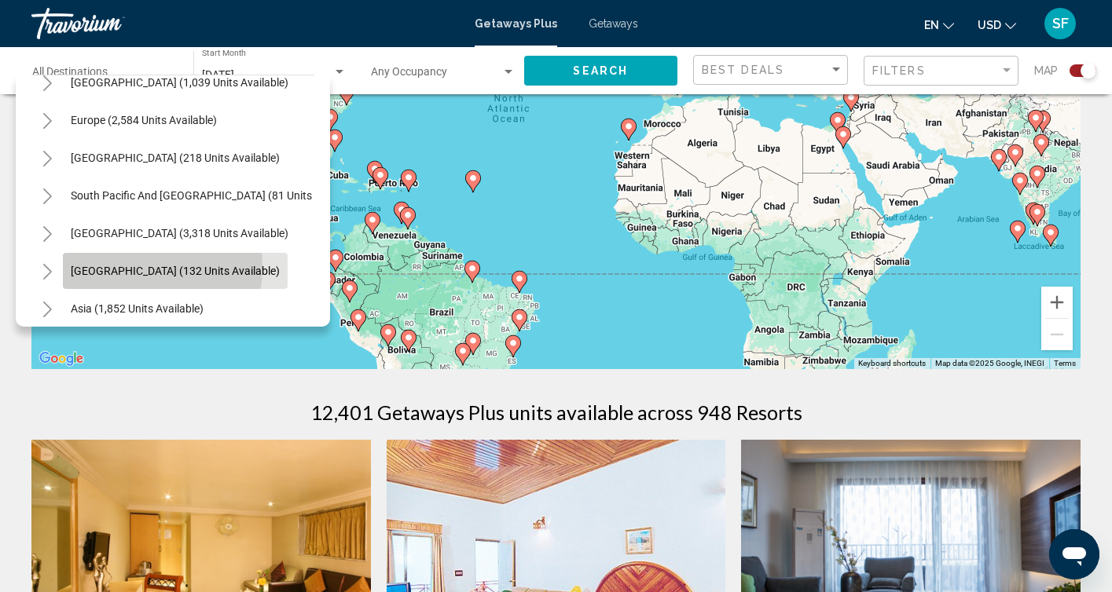
click at [117, 267] on span "[GEOGRAPHIC_DATA] (132 units available)" at bounding box center [175, 271] width 209 height 13
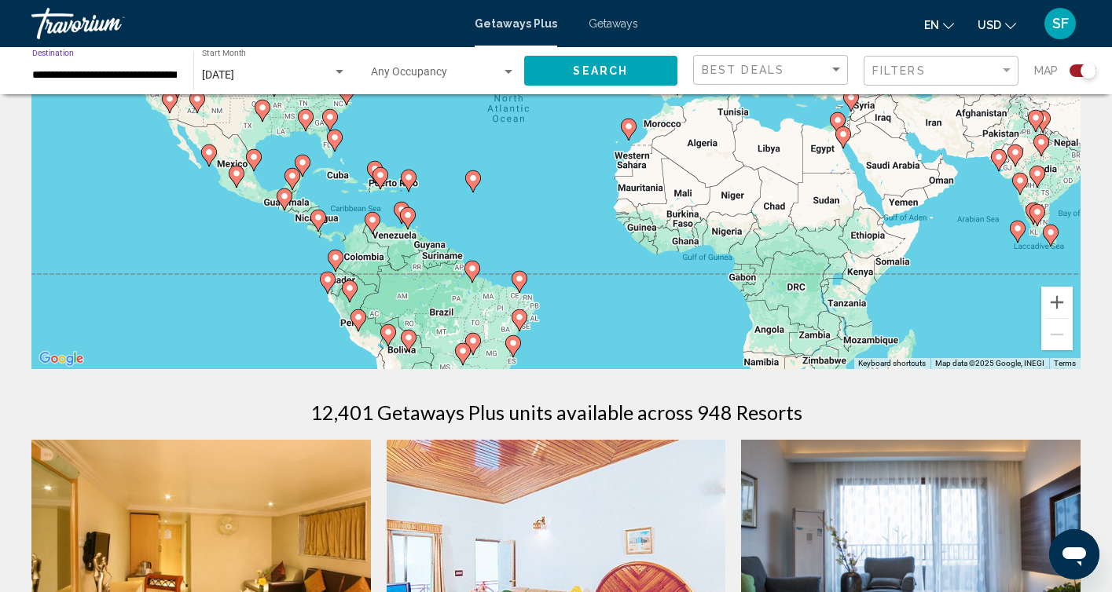
click at [550, 87] on div "Search" at bounding box center [609, 70] width 170 height 47
click at [550, 75] on button "Search" at bounding box center [601, 70] width 154 height 29
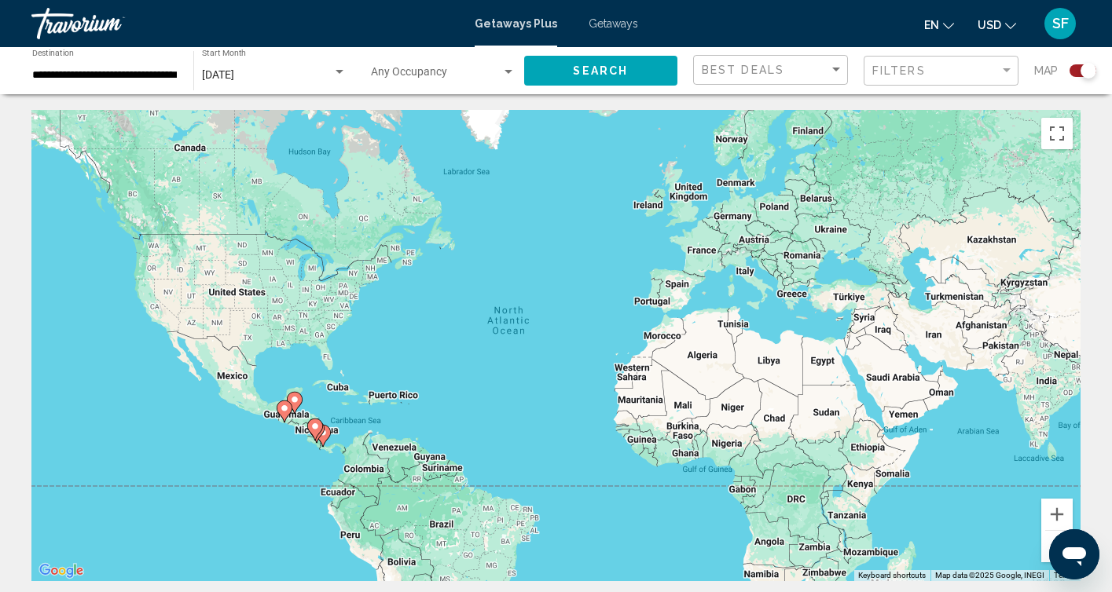
click at [163, 76] on input "**********" at bounding box center [104, 75] width 145 height 13
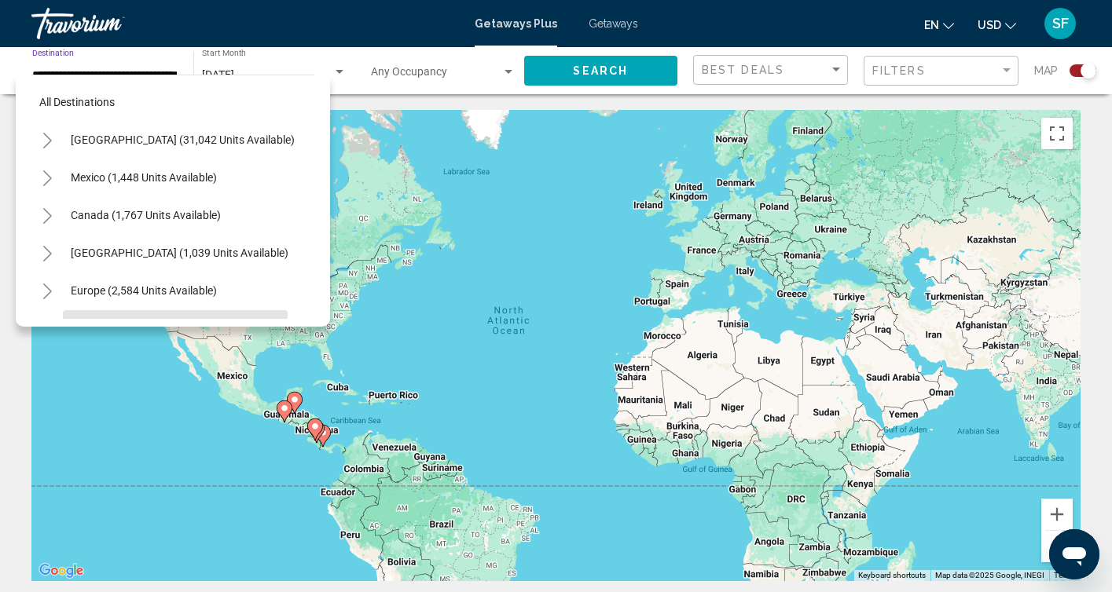
scroll to position [244, 0]
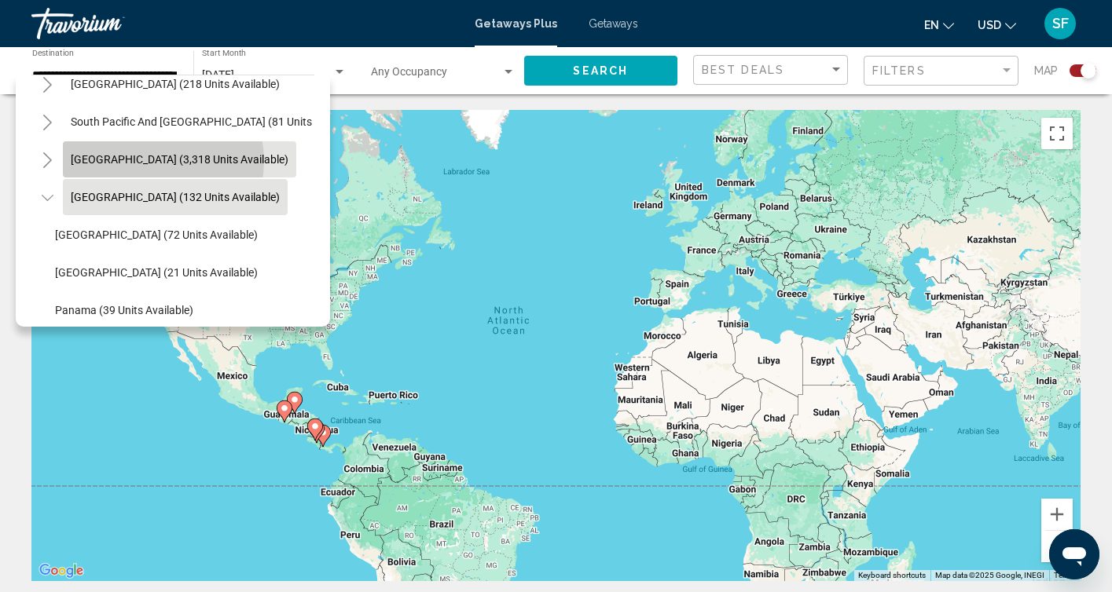
click at [149, 161] on span "[GEOGRAPHIC_DATA] (3,318 units available)" at bounding box center [180, 159] width 218 height 13
type input "**********"
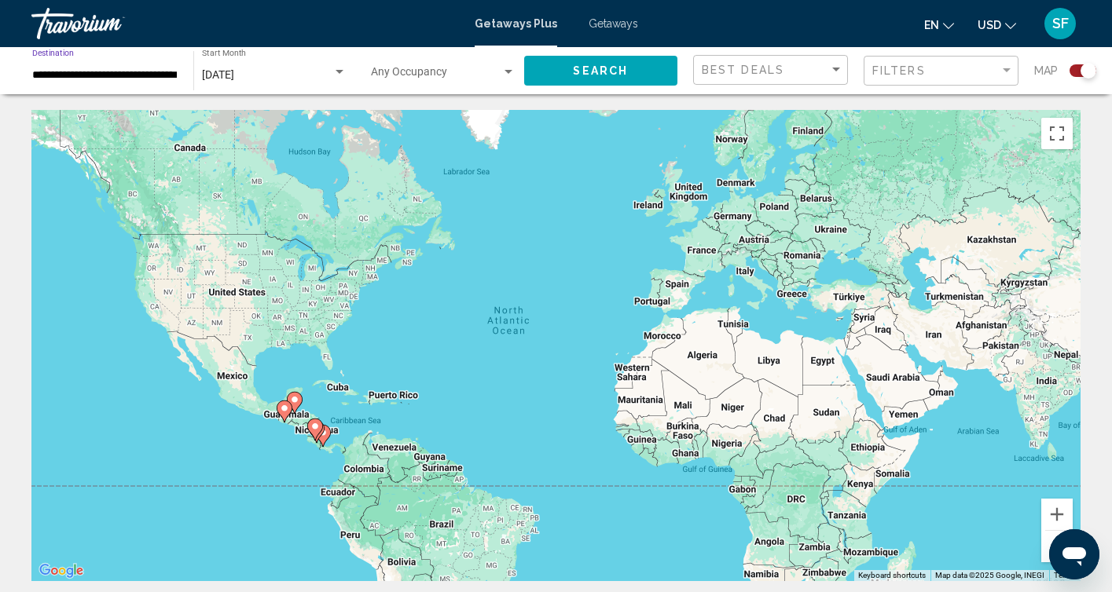
click at [552, 71] on button "Search" at bounding box center [601, 70] width 154 height 29
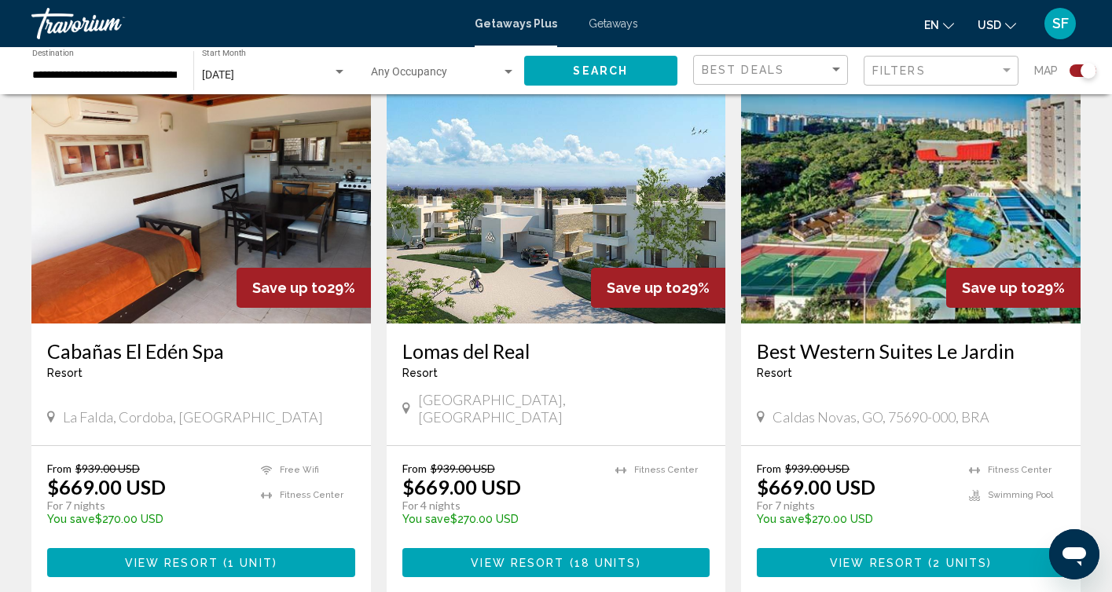
scroll to position [2251, 0]
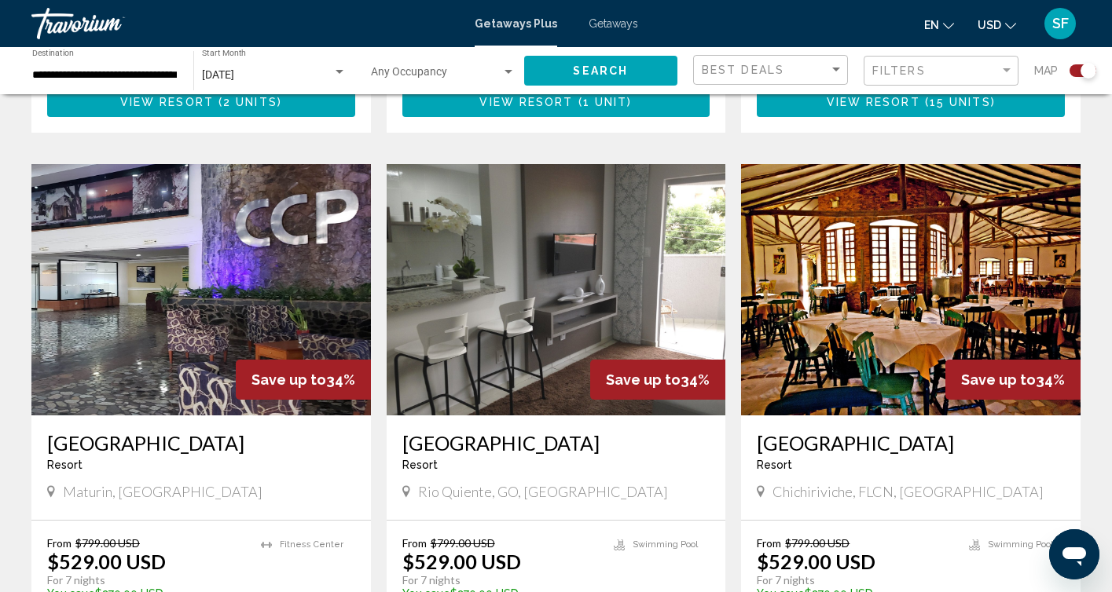
scroll to position [1619, 0]
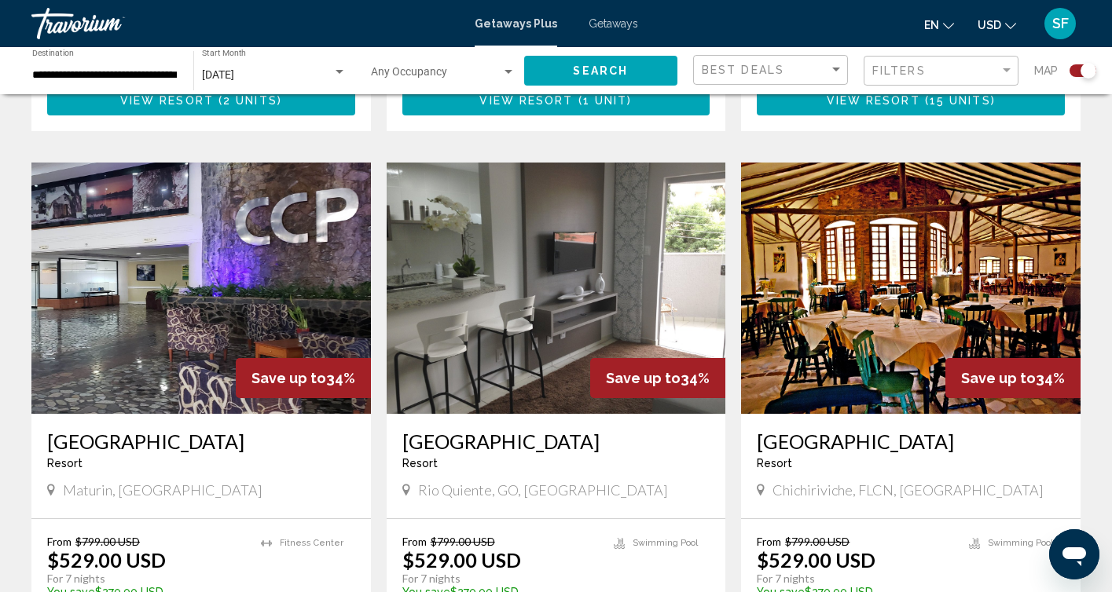
click at [259, 253] on img "Main content" at bounding box center [200, 288] width 339 height 251
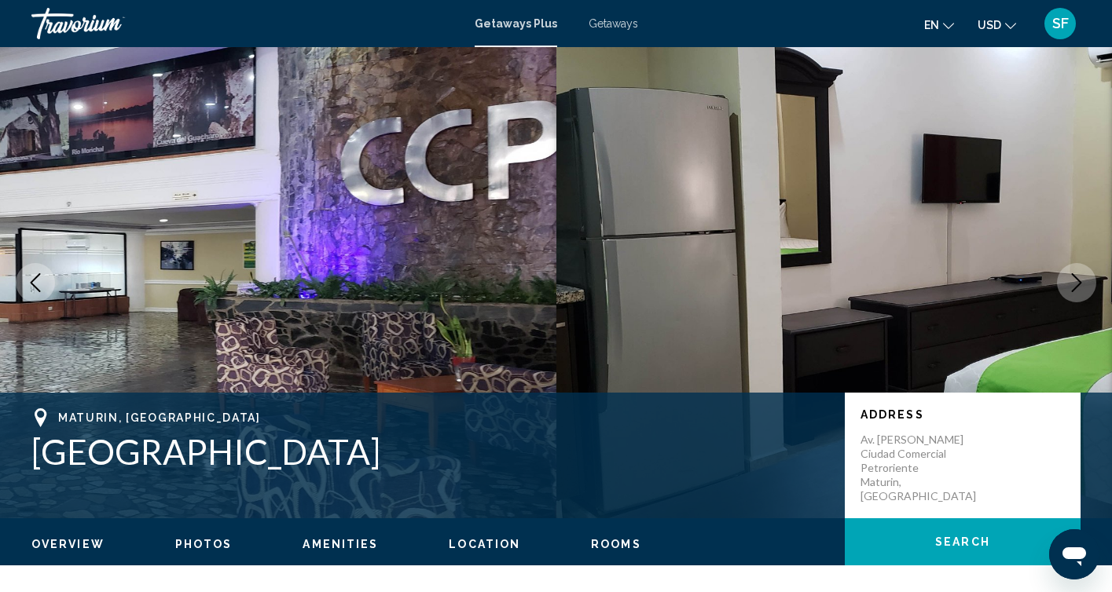
click at [1076, 288] on icon "Next image" at bounding box center [1076, 282] width 19 height 19
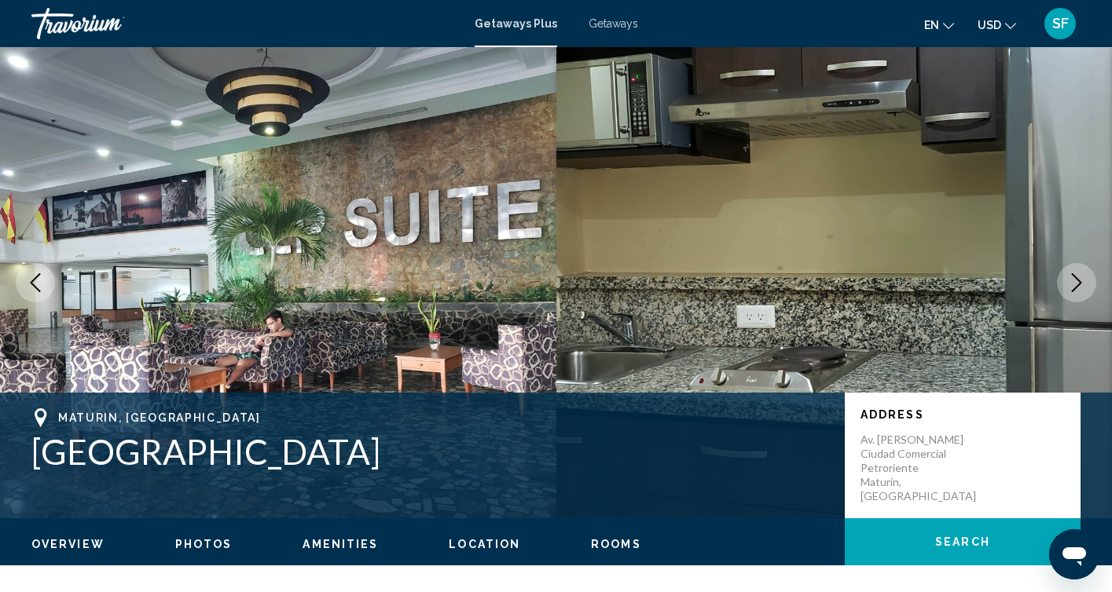
click at [1076, 288] on icon "Next image" at bounding box center [1076, 282] width 19 height 19
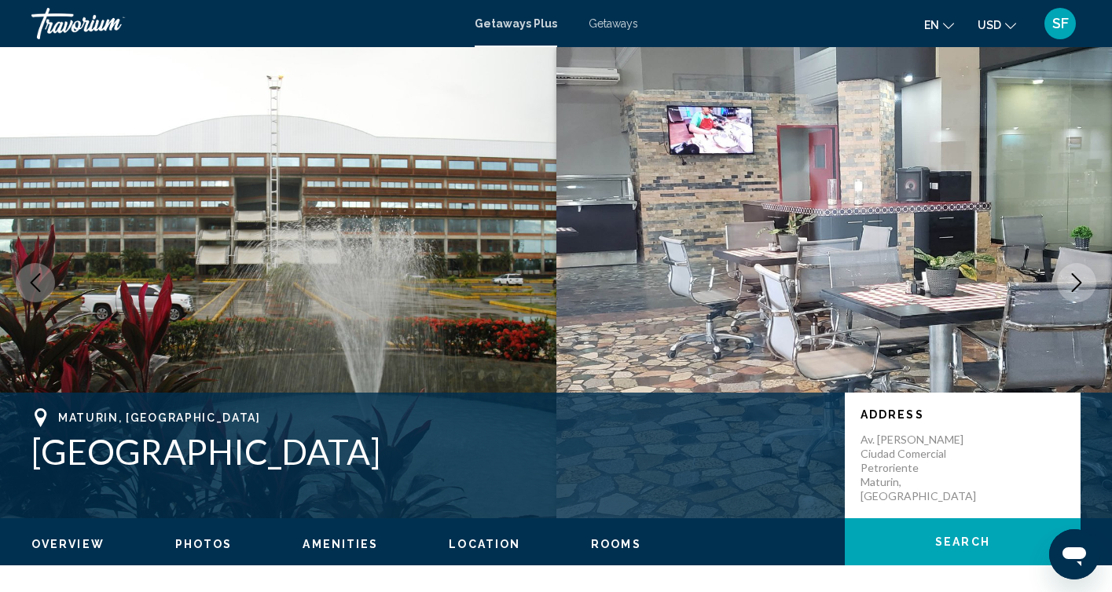
click at [1076, 288] on icon "Next image" at bounding box center [1076, 282] width 19 height 19
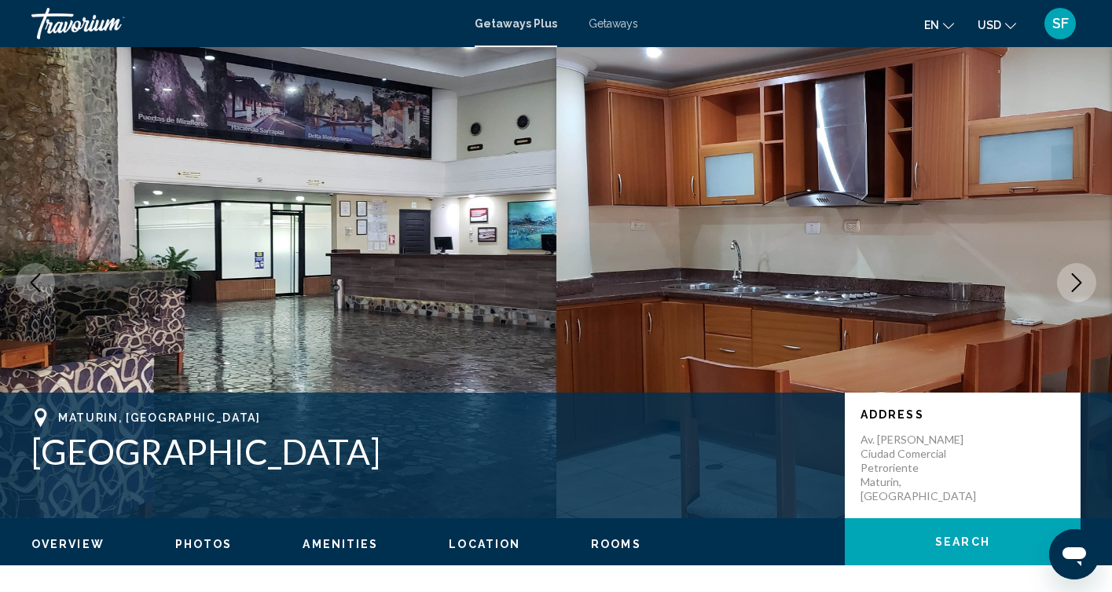
click at [1076, 288] on icon "Next image" at bounding box center [1076, 282] width 19 height 19
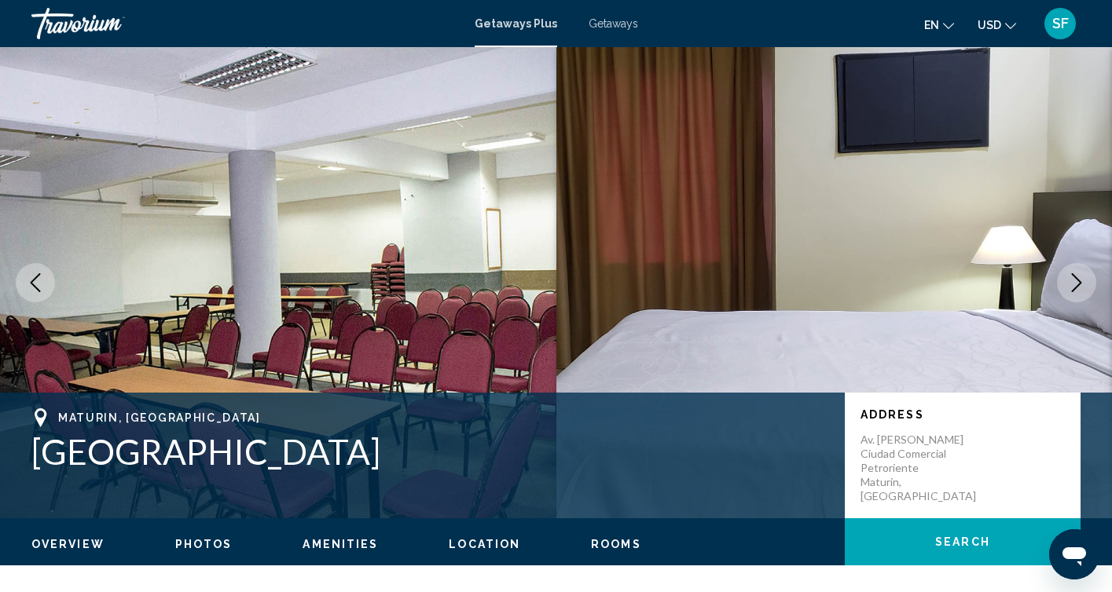
click at [1076, 288] on icon "Next image" at bounding box center [1076, 282] width 19 height 19
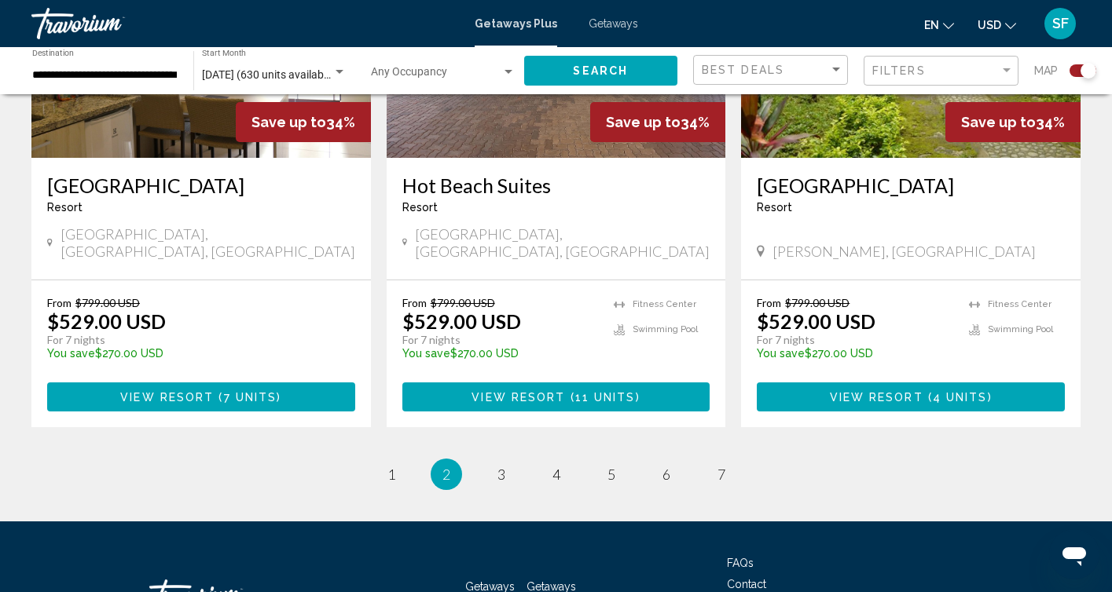
scroll to position [2413, 0]
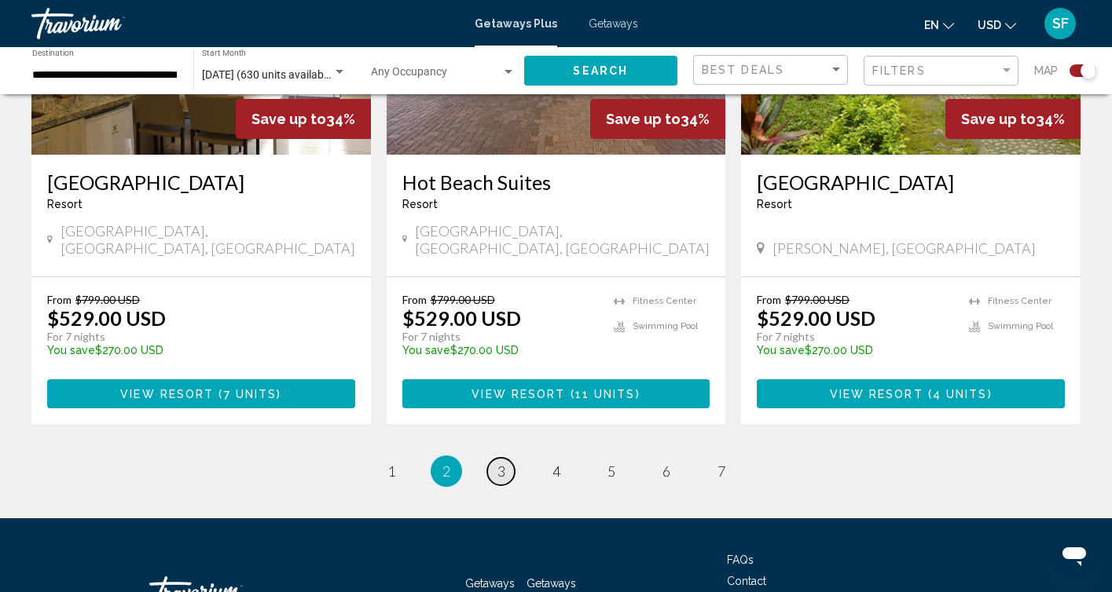
click at [502, 463] on span "3" at bounding box center [501, 471] width 8 height 17
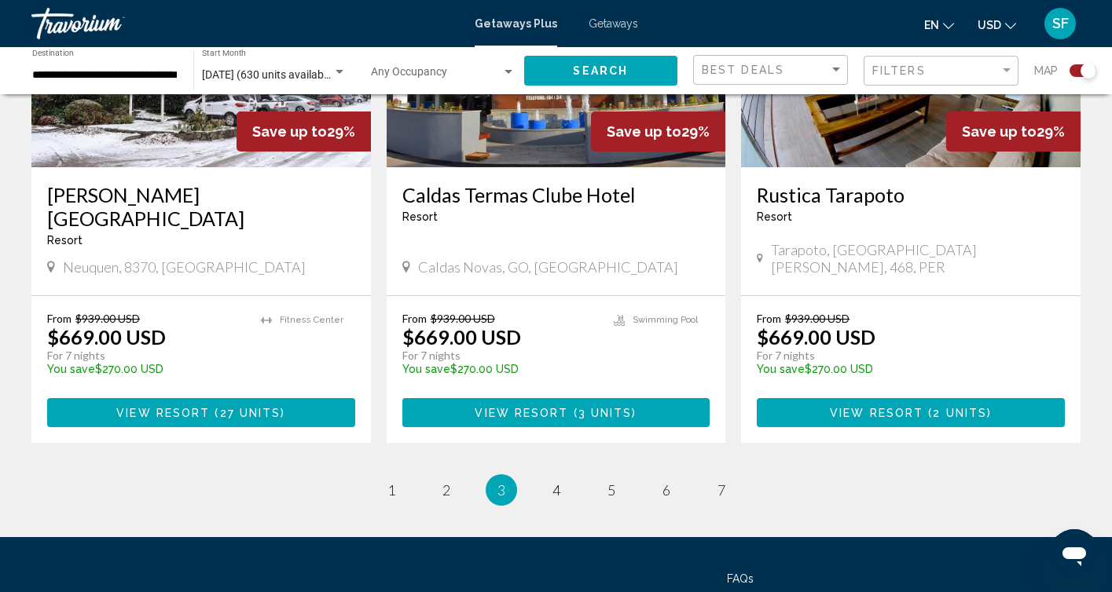
scroll to position [2415, 0]
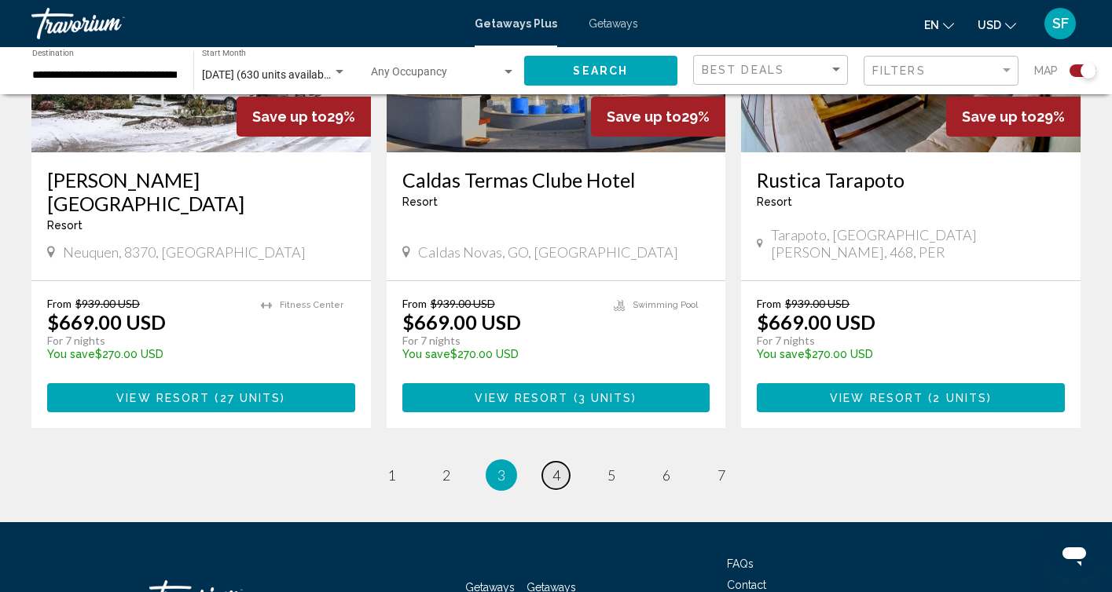
click at [554, 467] on span "4" at bounding box center [556, 475] width 8 height 17
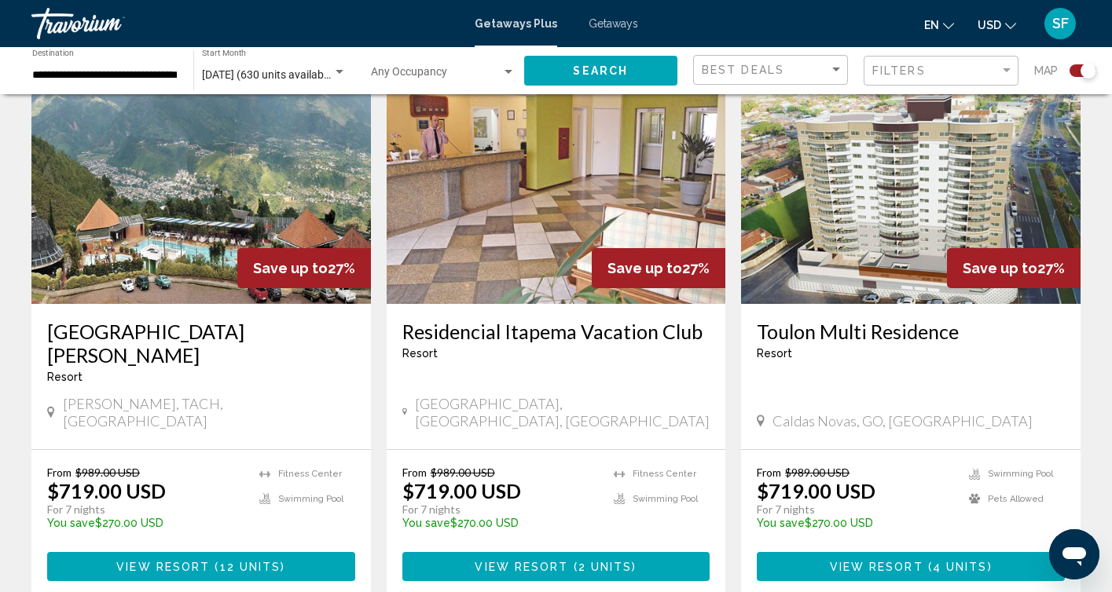
scroll to position [601, 0]
